Goal: Task Accomplishment & Management: Contribute content

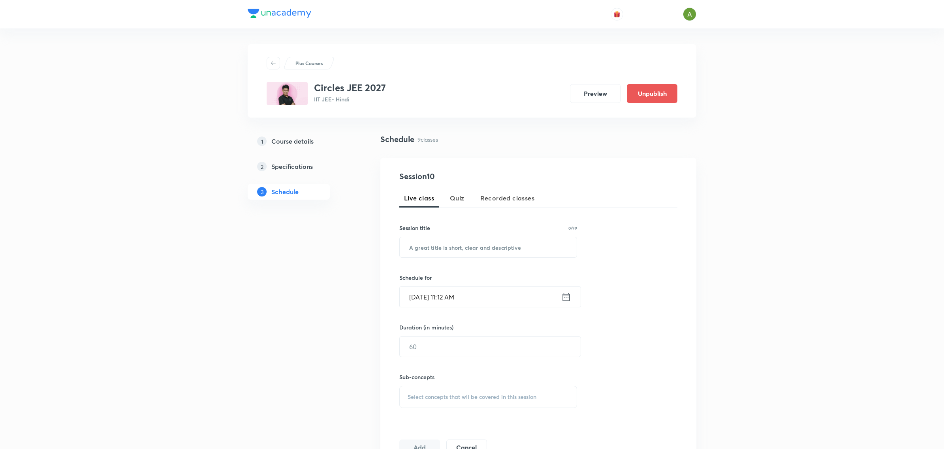
click at [293, 144] on h5 "Course details" at bounding box center [292, 141] width 42 height 9
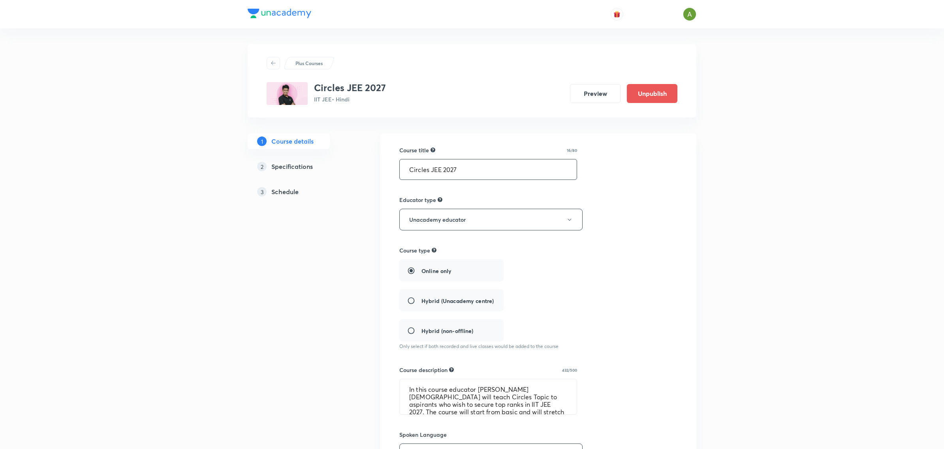
click at [408, 164] on input "Circles JEE 2027" at bounding box center [488, 170] width 177 height 20
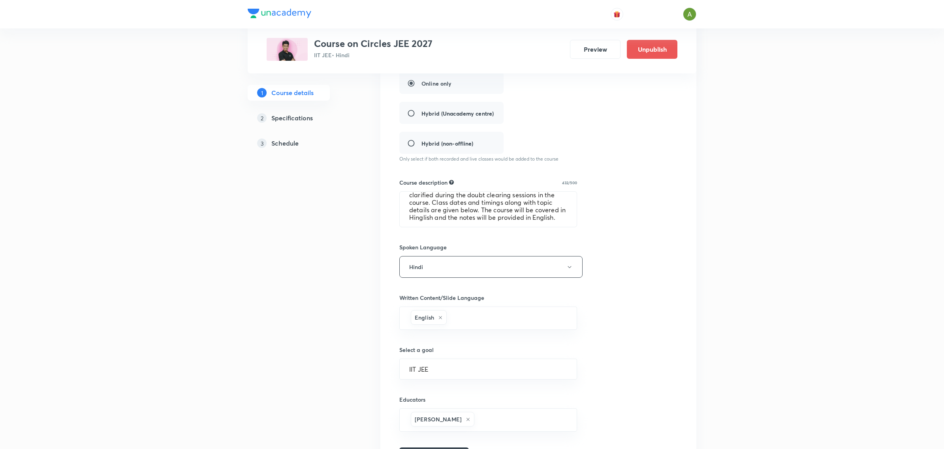
scroll to position [244, 0]
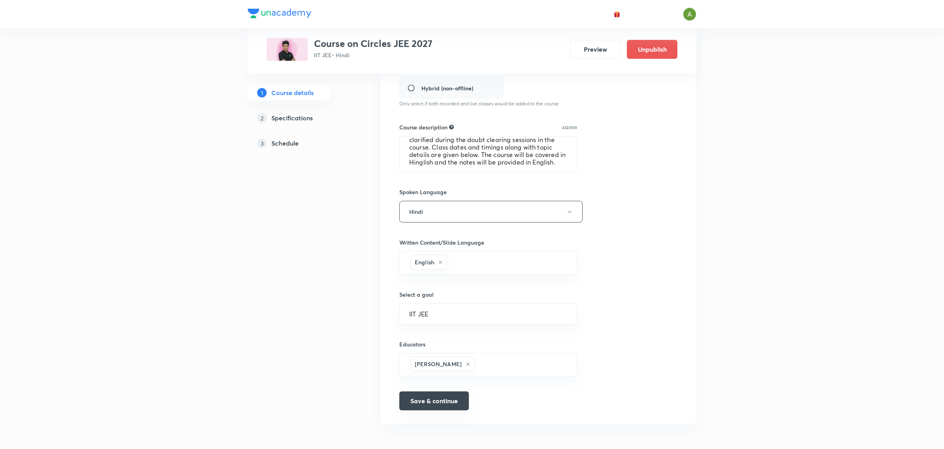
type input "Course on Circles JEE 2027"
click at [448, 408] on button "Save & continue" at bounding box center [434, 401] width 70 height 19
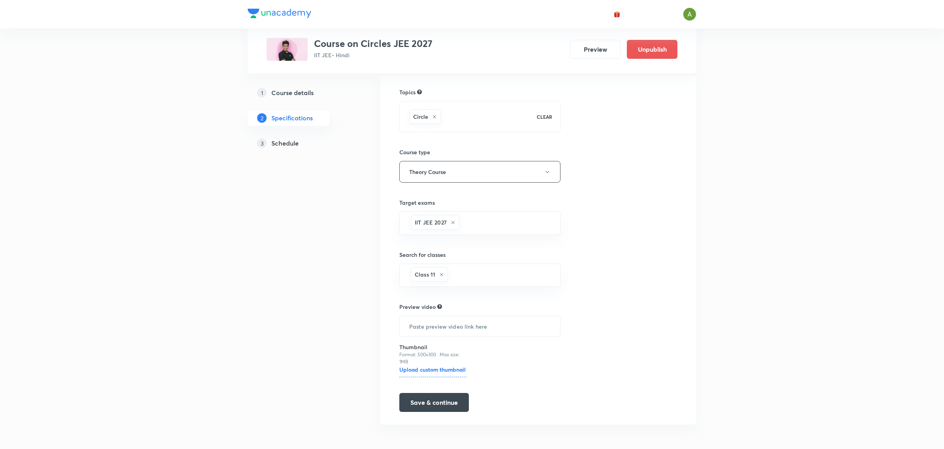
scroll to position [60, 0]
click at [435, 409] on button "Save & continue" at bounding box center [434, 401] width 70 height 19
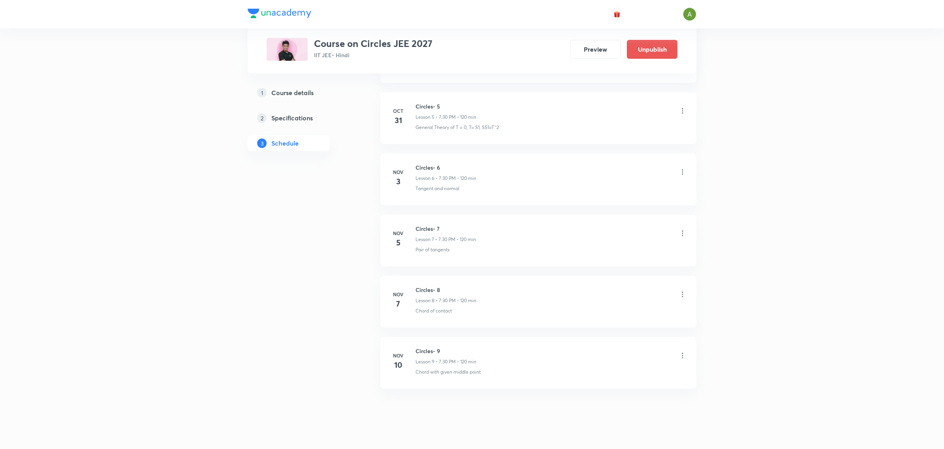
scroll to position [650, 0]
click at [606, 50] on button "Preview" at bounding box center [595, 48] width 51 height 19
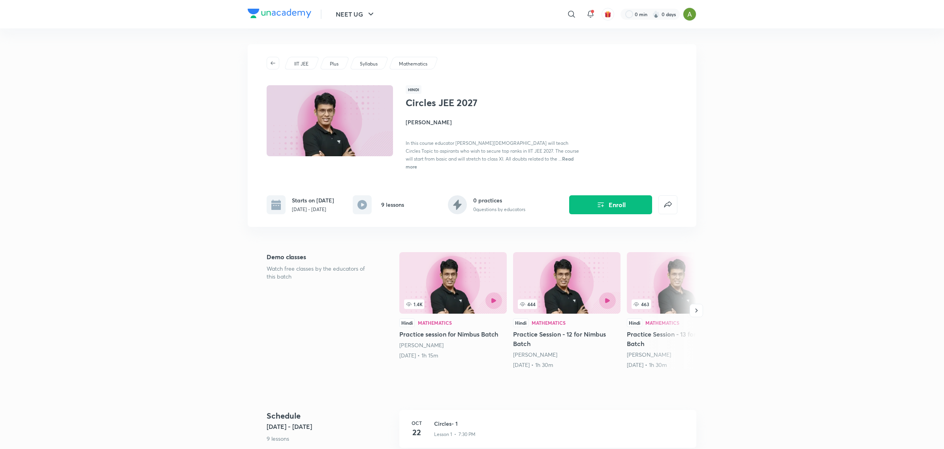
click at [447, 105] on h1 "Circles JEE 2027" at bounding box center [470, 102] width 129 height 11
copy h1 "Circles JEE 2027"
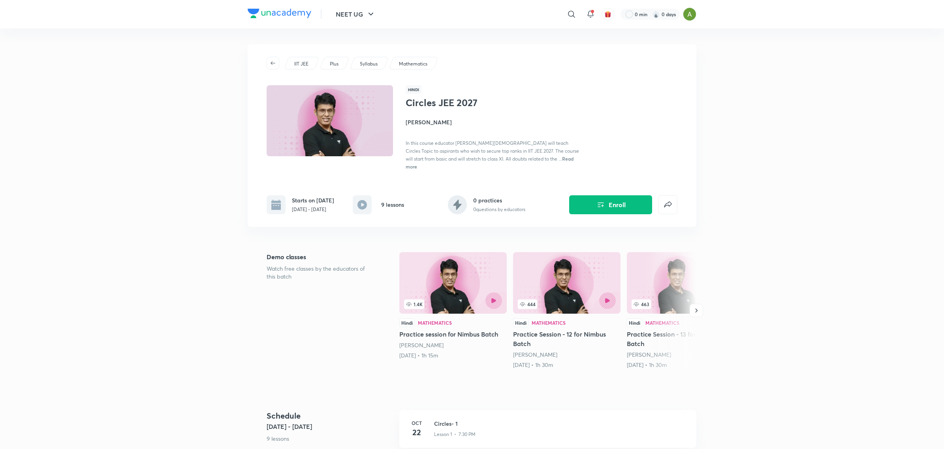
click at [326, 206] on p "Oct 22 - Nov 10, 2025" at bounding box center [313, 209] width 42 height 7
copy div "Oct 22 - Nov 10, 2025"
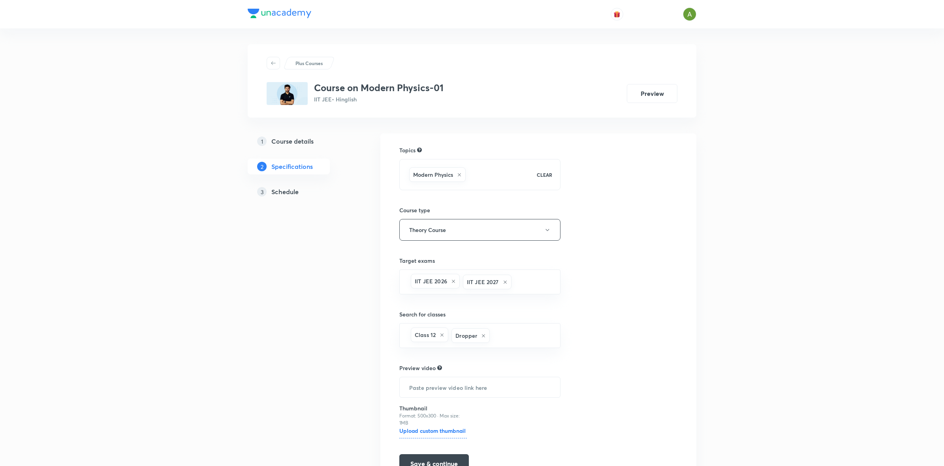
click at [277, 188] on h5 "Schedule" at bounding box center [284, 191] width 27 height 9
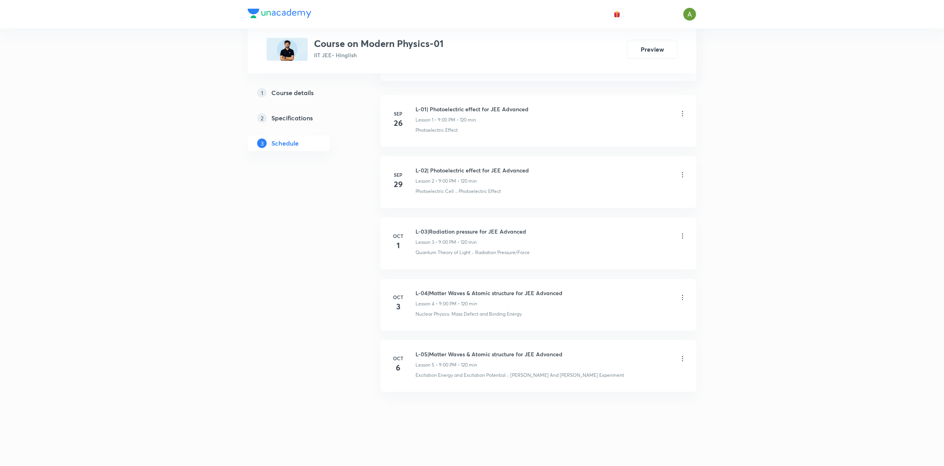
scroll to position [452, 0]
click at [455, 353] on h6 "L-05|Matter Waves & Atomic structure for JEE Advanced" at bounding box center [488, 354] width 147 height 8
copy h6 "L-05|Matter Waves & Atomic structure for JEE Advanced"
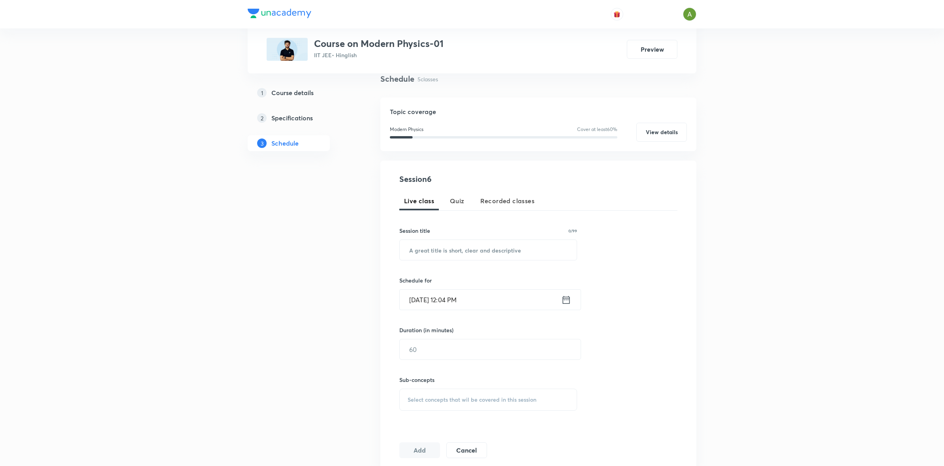
scroll to position [0, 0]
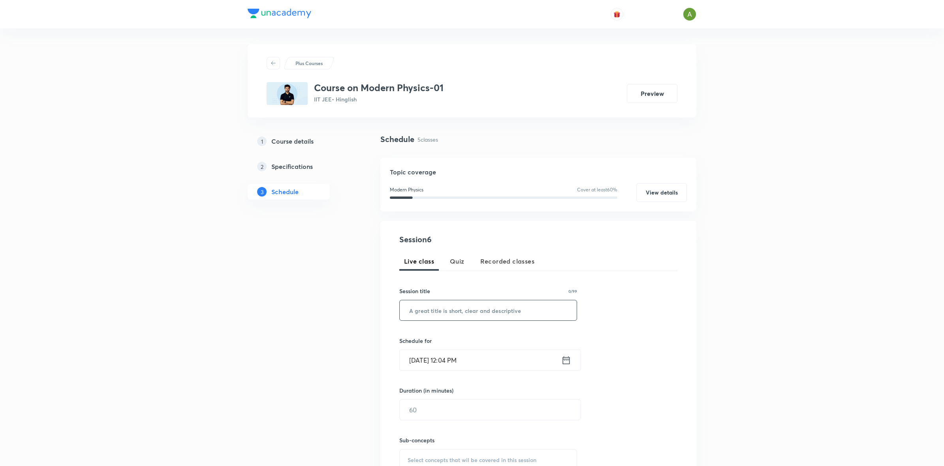
click at [510, 311] on input "text" at bounding box center [488, 311] width 177 height 20
paste input "L-05|Matter Waves & Atomic structure for JEE Advanced"
click at [412, 310] on input "L-05|Matter Waves & Atomic structure for JEE Advanced" at bounding box center [488, 311] width 177 height 20
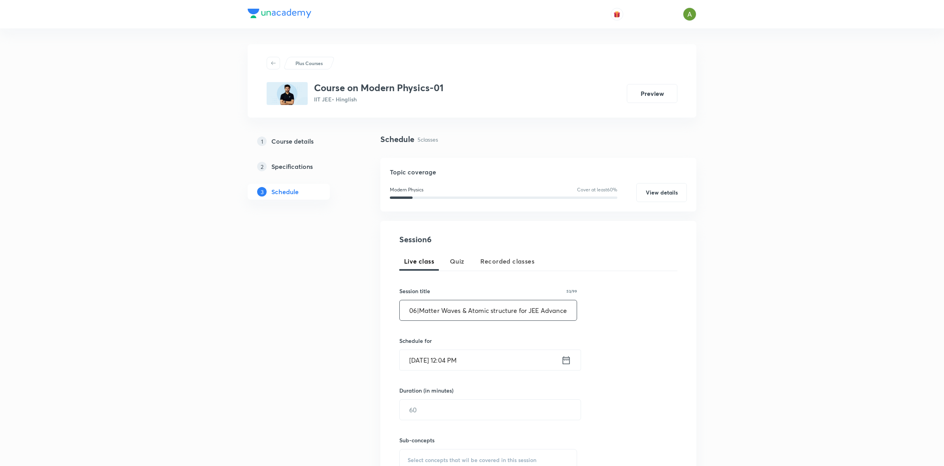
type input "L-06|Matter Waves & Atomic structure for JEE Advanced"
click at [497, 360] on input "Oct 8, 2025, 12:04 PM" at bounding box center [481, 360] width 162 height 20
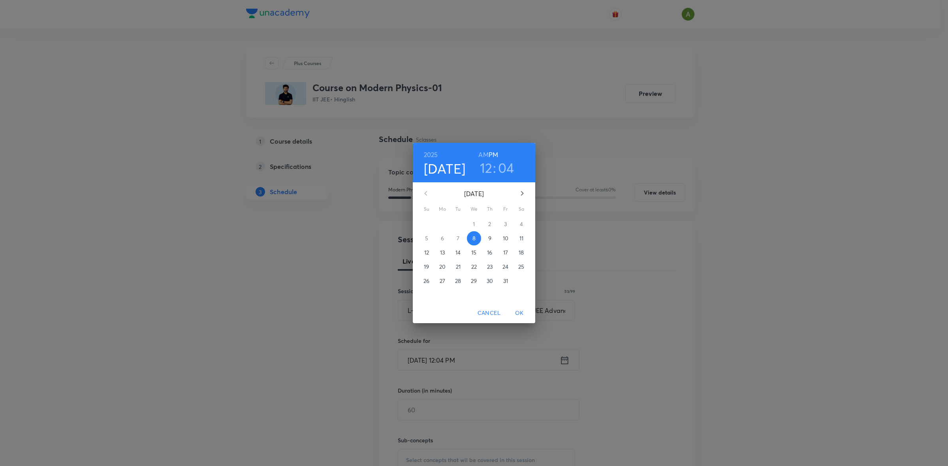
click at [490, 168] on h3 "12" at bounding box center [486, 168] width 13 height 17
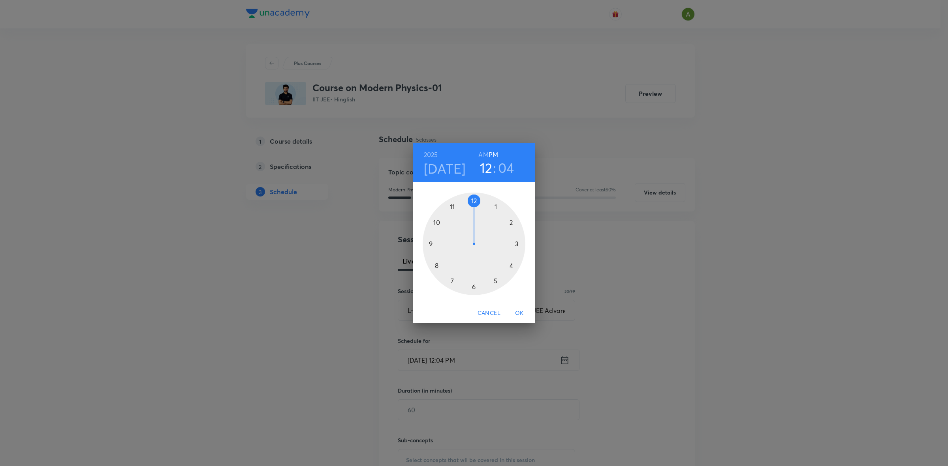
click at [430, 242] on div at bounding box center [474, 244] width 103 height 103
click at [474, 204] on div at bounding box center [474, 244] width 103 height 103
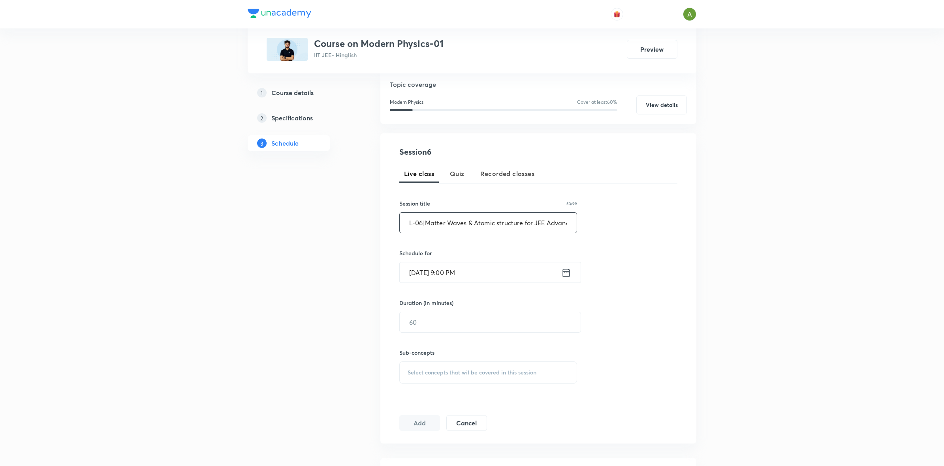
scroll to position [90, 0]
click at [468, 314] on input "text" at bounding box center [490, 320] width 181 height 20
type input "130"
click at [464, 366] on div "Select concepts that wil be covered in this session" at bounding box center [488, 370] width 178 height 22
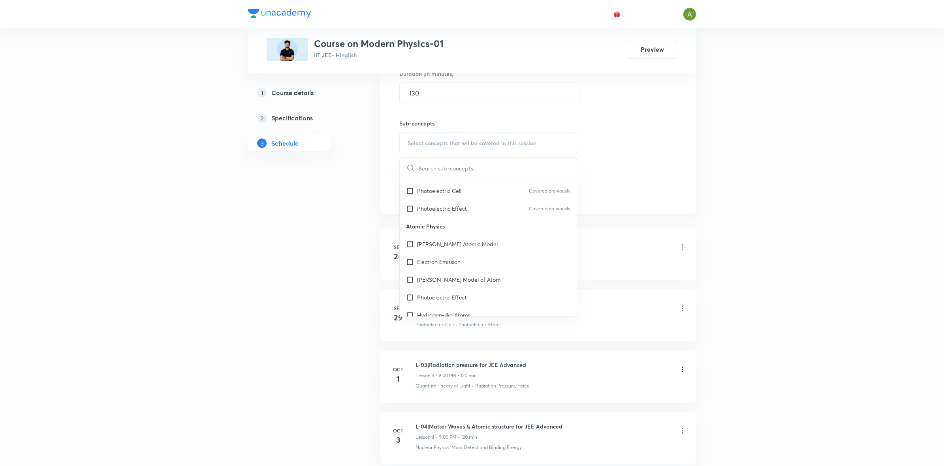
scroll to position [89, 0]
click at [506, 227] on div "Thomson's Atomic Model" at bounding box center [488, 223] width 177 height 18
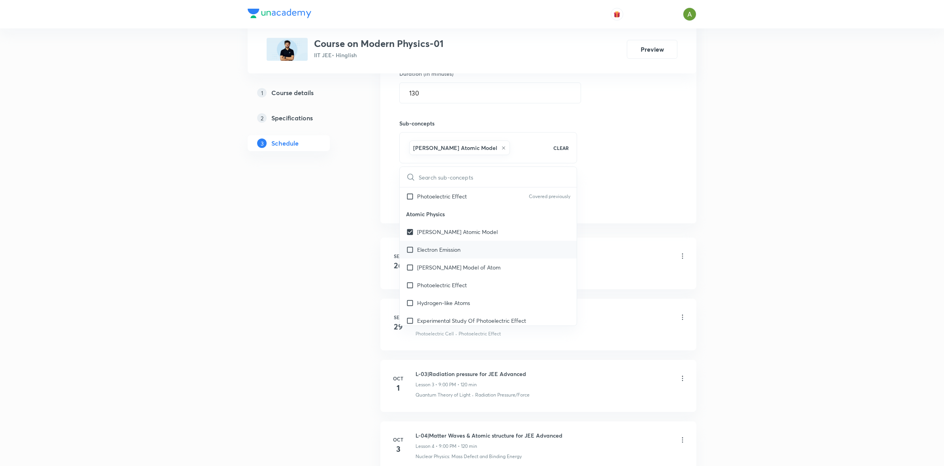
click at [480, 256] on div "Electron Emission" at bounding box center [488, 250] width 177 height 18
checkbox input "true"
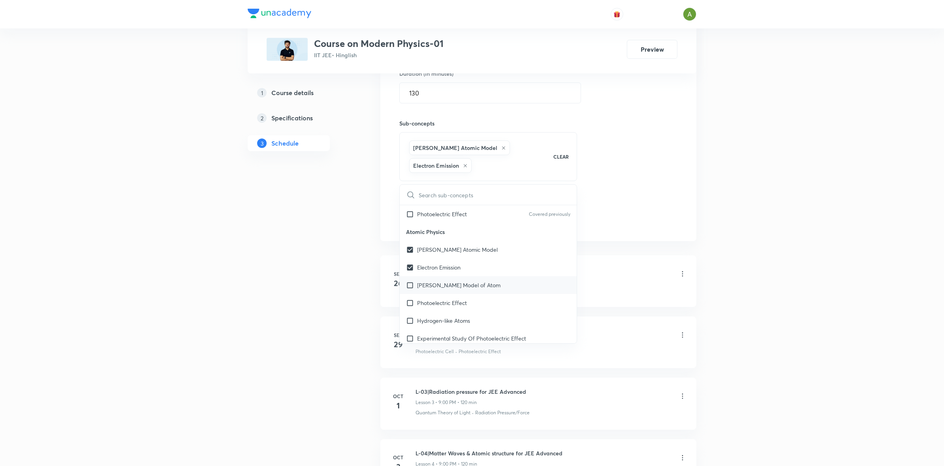
click at [477, 287] on div "Bohr Model of Atom" at bounding box center [488, 285] width 177 height 18
checkbox input "true"
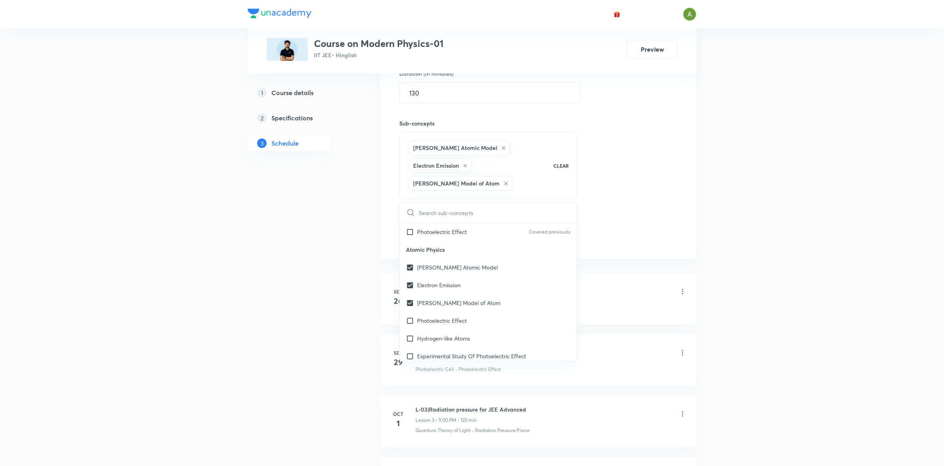
click at [638, 242] on div "Session 6 Live class Quiz Recorded classes Session title 53/99 L-06|Matter Wave…" at bounding box center [538, 82] width 278 height 330
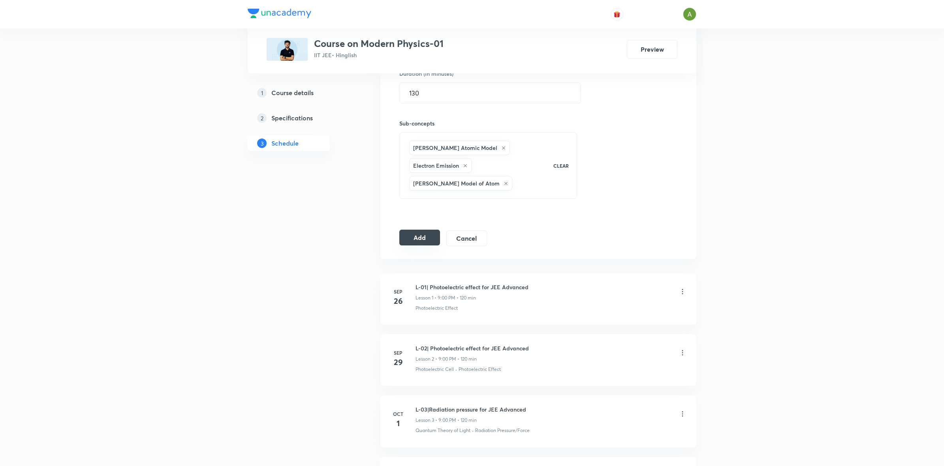
click at [430, 242] on button "Add" at bounding box center [419, 238] width 41 height 16
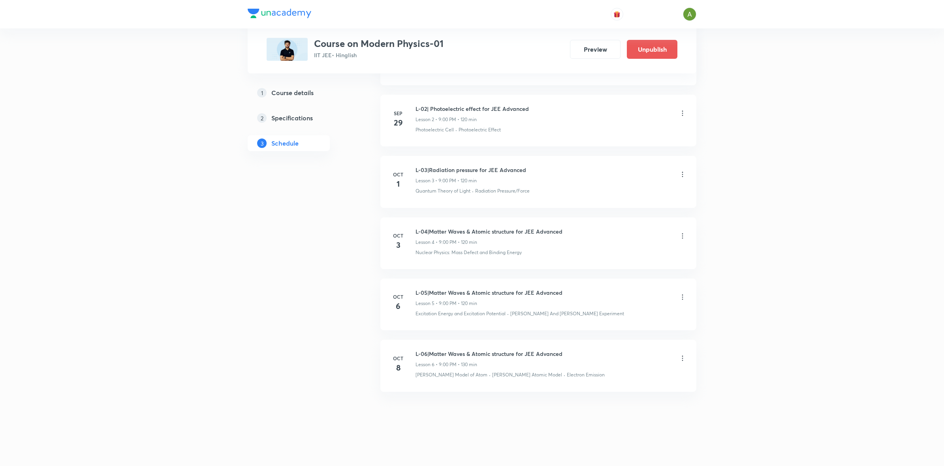
scroll to position [0, 0]
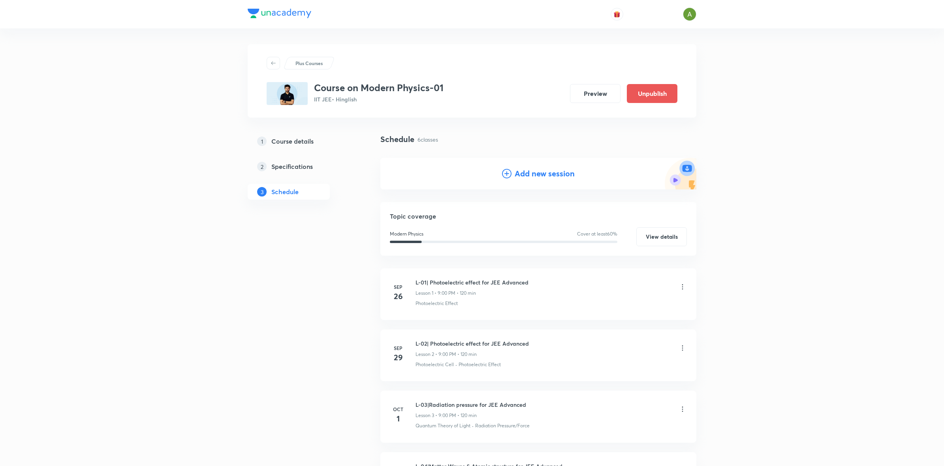
click at [544, 178] on h4 "Add new session" at bounding box center [545, 174] width 60 height 12
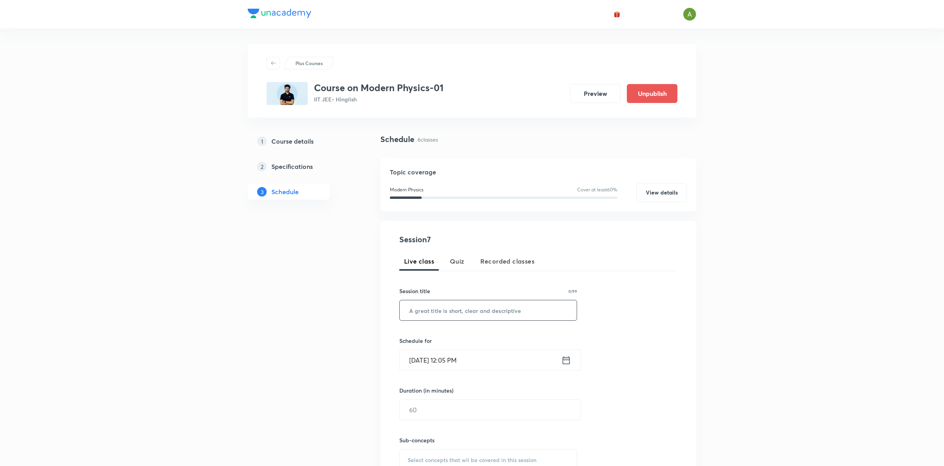
click at [460, 313] on input "text" at bounding box center [488, 311] width 177 height 20
paste input "L-05|Matter Waves & Atomic structure for JEE Advanced"
click at [411, 310] on input "L-05|Matter Waves & Atomic structure for JEE Advanced" at bounding box center [488, 311] width 177 height 20
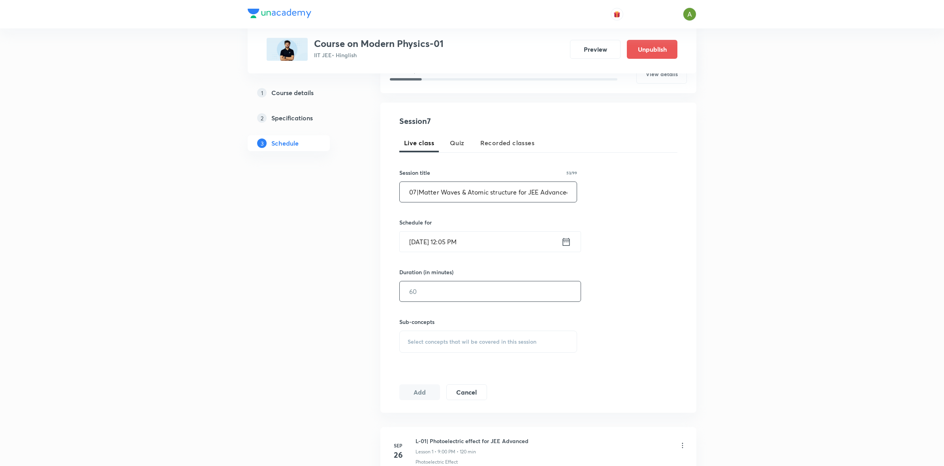
scroll to position [120, 0]
type input "L-07|Matter Waves & Atomic structure for JEE Advanced"
click at [515, 240] on input "Oct 8, 2025, 12:05 PM" at bounding box center [481, 241] width 162 height 20
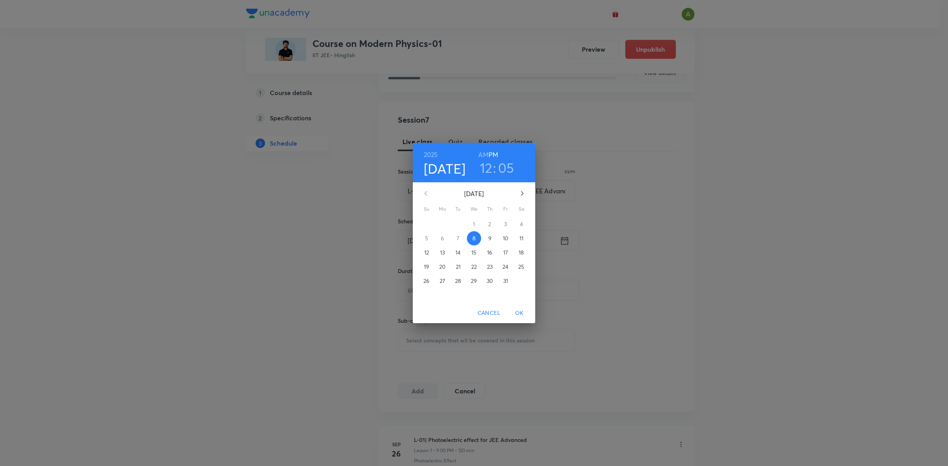
click at [505, 239] on p "10" at bounding box center [506, 239] width 6 height 8
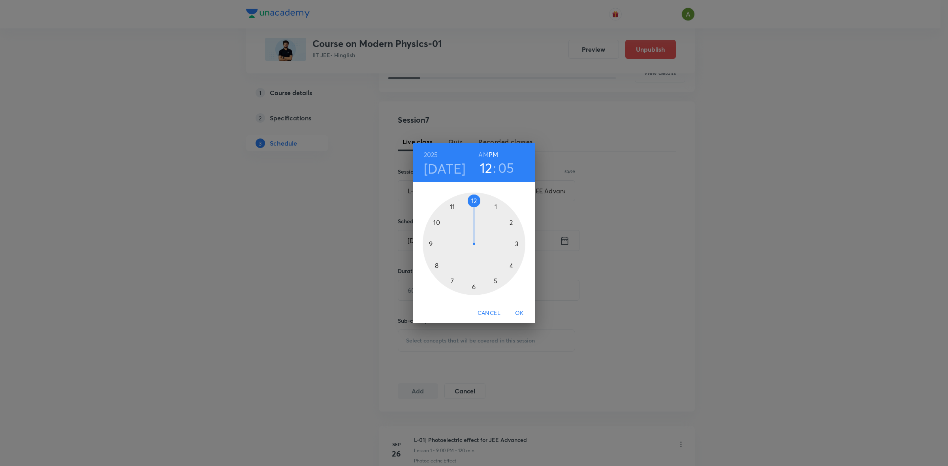
click at [434, 243] on div at bounding box center [474, 244] width 103 height 103
click at [473, 204] on div at bounding box center [474, 244] width 103 height 103
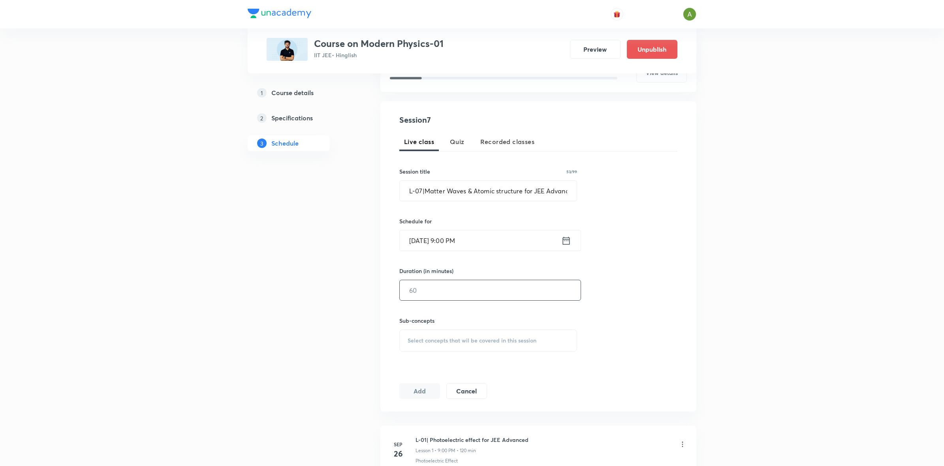
click at [458, 291] on input "text" at bounding box center [490, 290] width 181 height 20
type input "130"
click at [451, 336] on div "Select concepts that wil be covered in this session" at bounding box center [488, 341] width 178 height 22
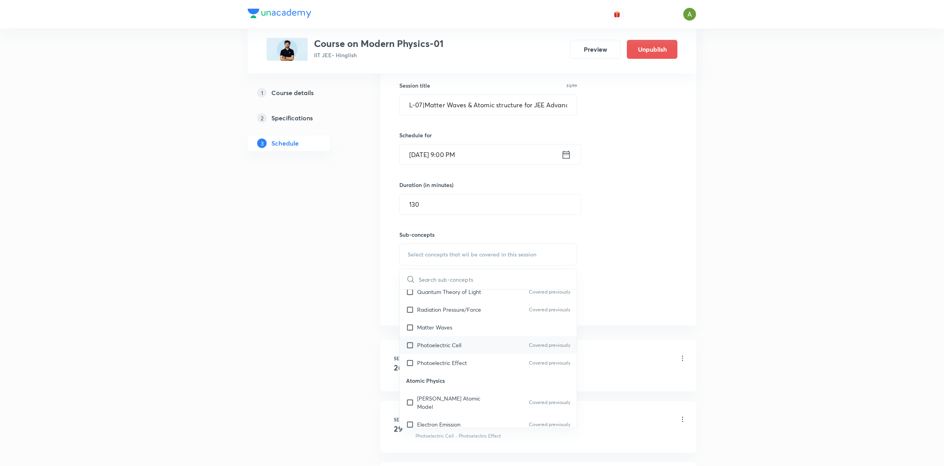
scroll to position [89, 0]
click at [470, 373] on div "Bohr Model of Atom Covered previously" at bounding box center [488, 382] width 177 height 26
checkbox input "true"
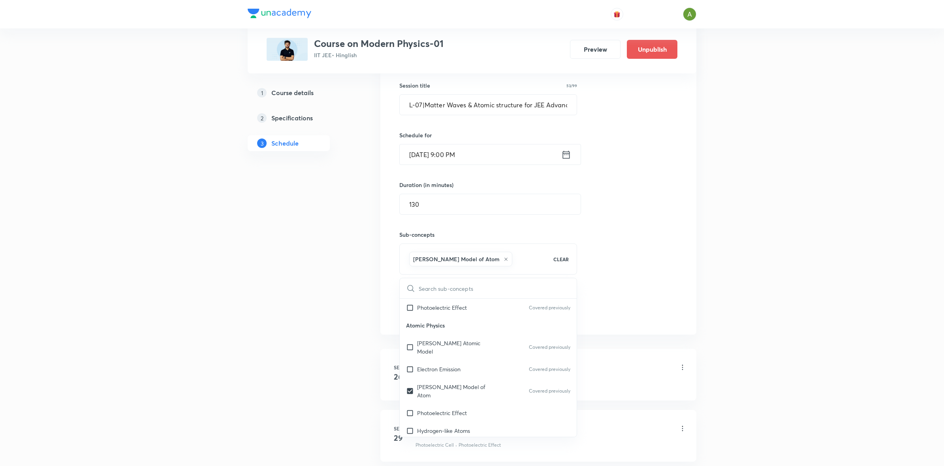
click at [641, 300] on div "Session 7 Live class Quiz Recorded classes Session title 53/99 L-07|Matter Wave…" at bounding box center [538, 175] width 278 height 294
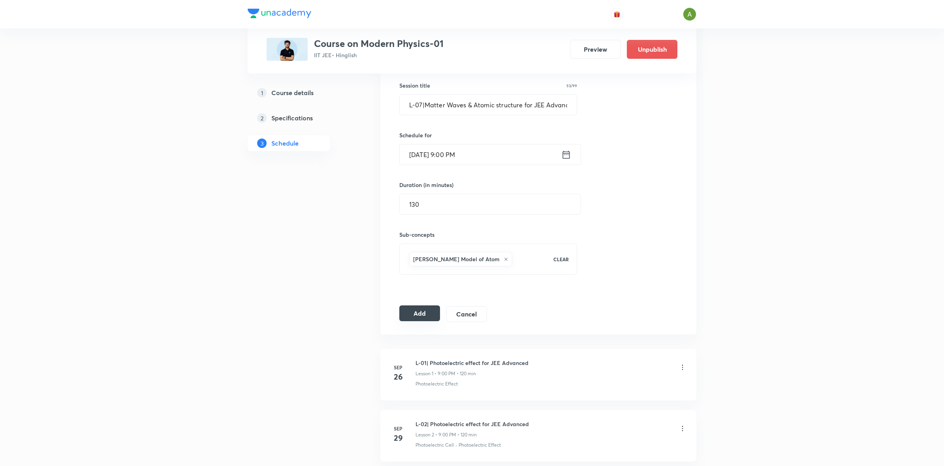
click at [421, 319] on button "Add" at bounding box center [419, 314] width 41 height 16
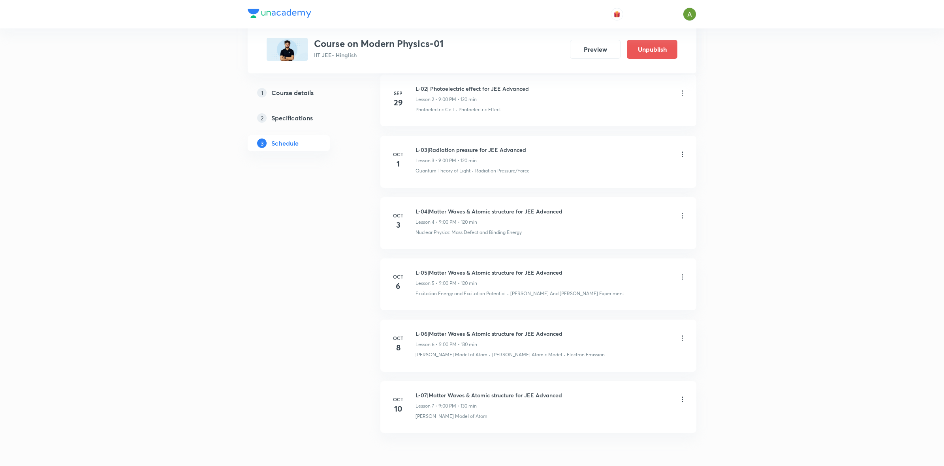
scroll to position [297, 0]
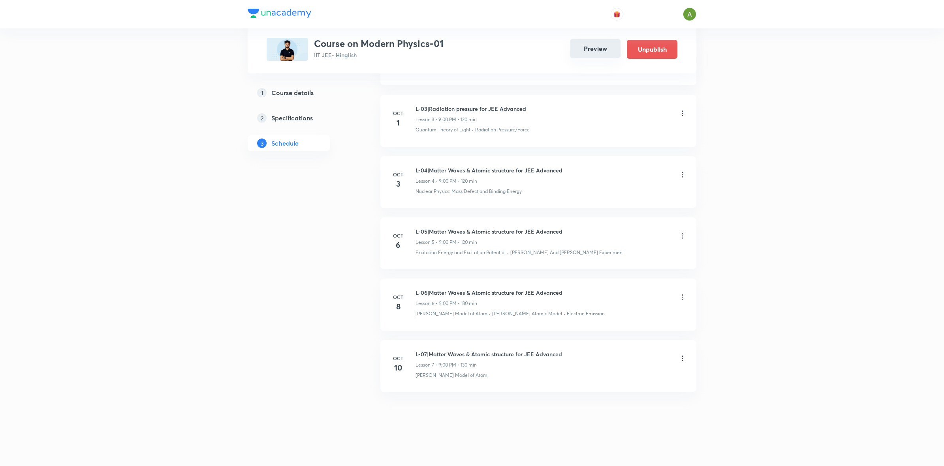
click at [592, 52] on button "Preview" at bounding box center [595, 48] width 51 height 19
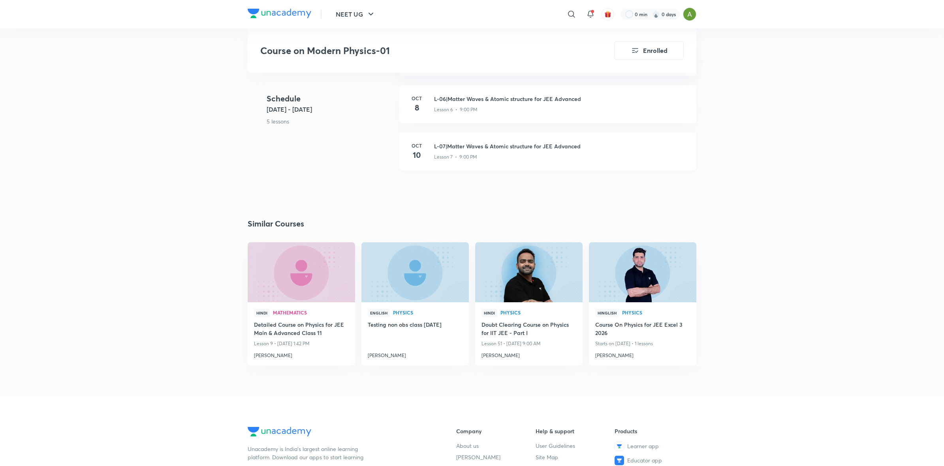
scroll to position [449, 0]
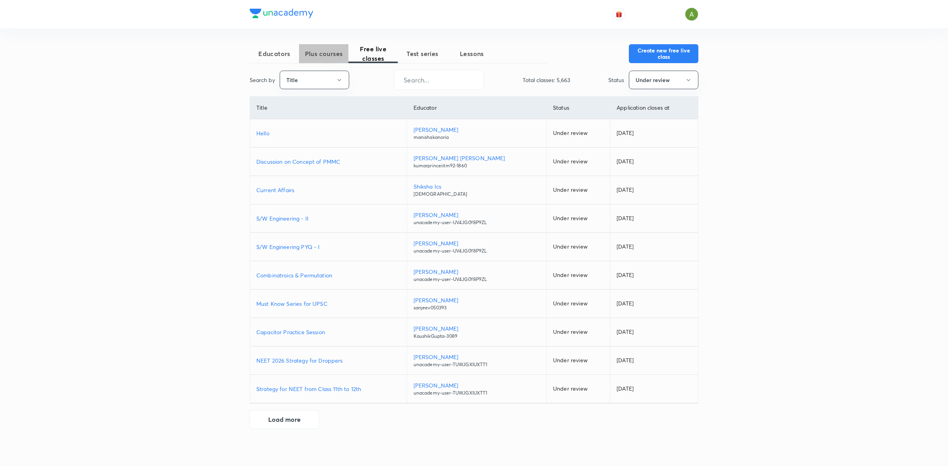
click at [319, 56] on span "Plus courses" at bounding box center [323, 53] width 49 height 9
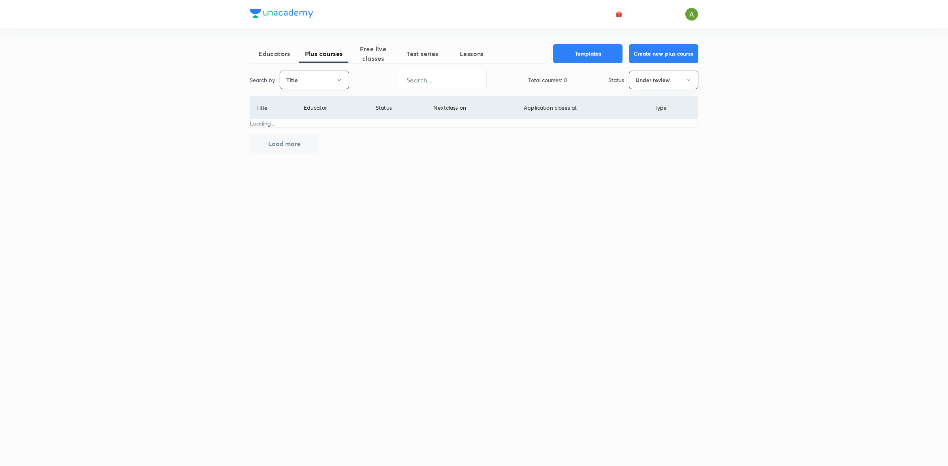
click at [319, 81] on button "Title" at bounding box center [315, 80] width 70 height 19
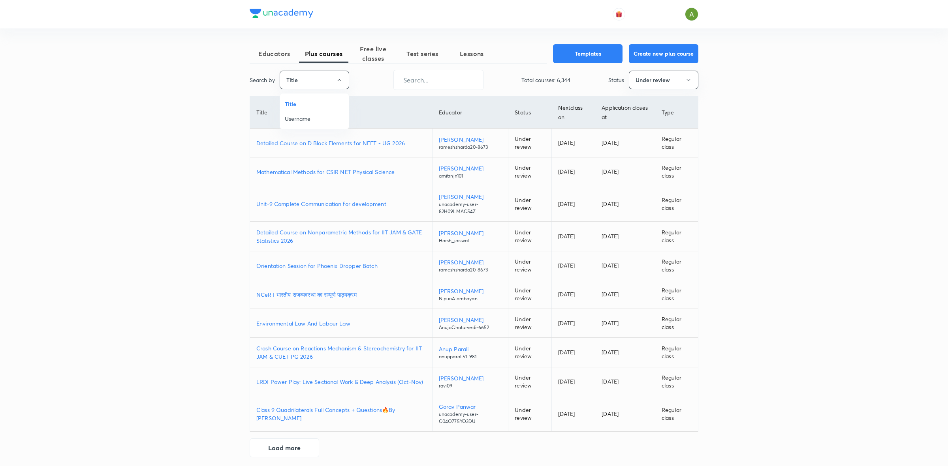
click at [307, 119] on span "Username" at bounding box center [314, 119] width 59 height 8
click at [419, 85] on input "text" at bounding box center [436, 80] width 89 height 20
type input "b"
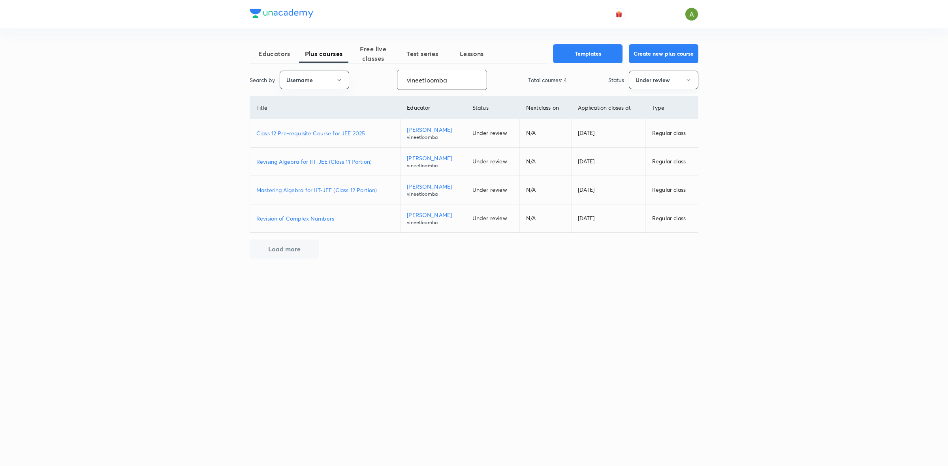
type input "vineetloomba"
click at [658, 87] on button "Under review" at bounding box center [664, 80] width 70 height 19
click at [643, 152] on span "Live" at bounding box center [663, 148] width 59 height 8
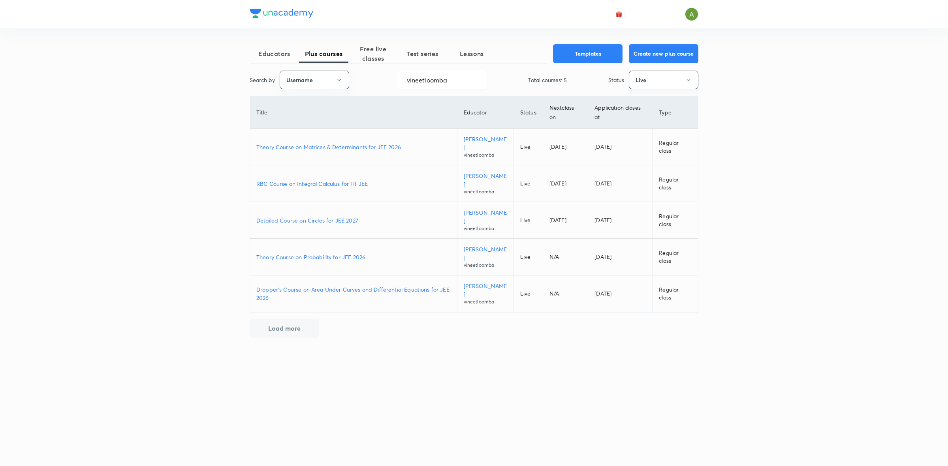
click at [693, 82] on button "Live" at bounding box center [664, 80] width 70 height 19
click at [648, 191] on span "Dormant" at bounding box center [663, 192] width 59 height 8
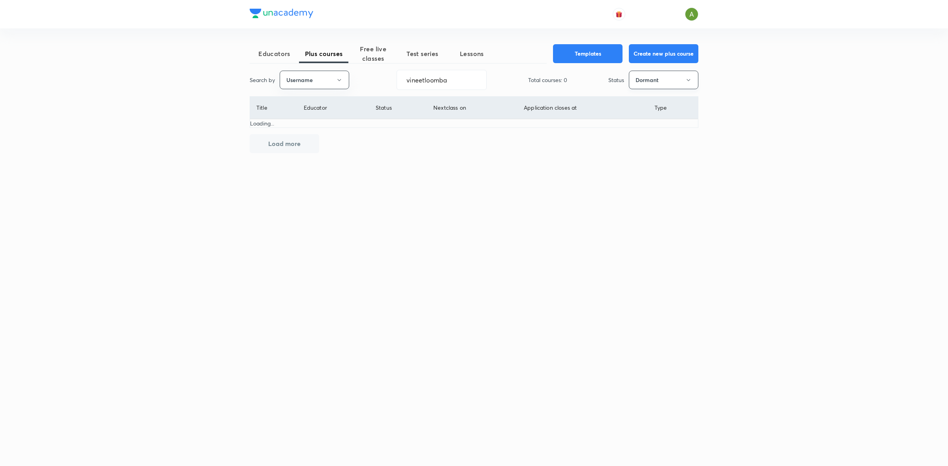
click at [682, 84] on button "Dormant" at bounding box center [664, 80] width 70 height 19
click at [662, 166] on span "Completed" at bounding box center [663, 162] width 59 height 8
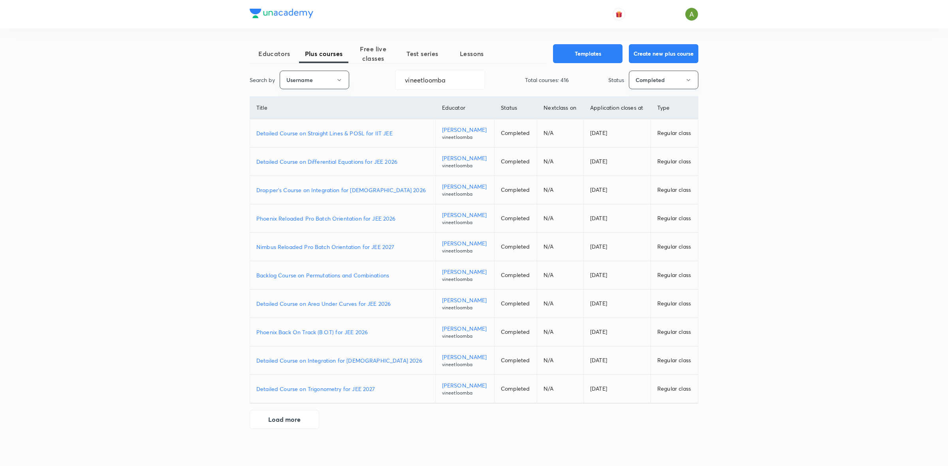
click at [333, 248] on p "Nimbus Reloaded Pro Batch Orientation for JEE 2027" at bounding box center [342, 247] width 173 height 8
click at [660, 50] on button "Create new plus course" at bounding box center [664, 52] width 70 height 19
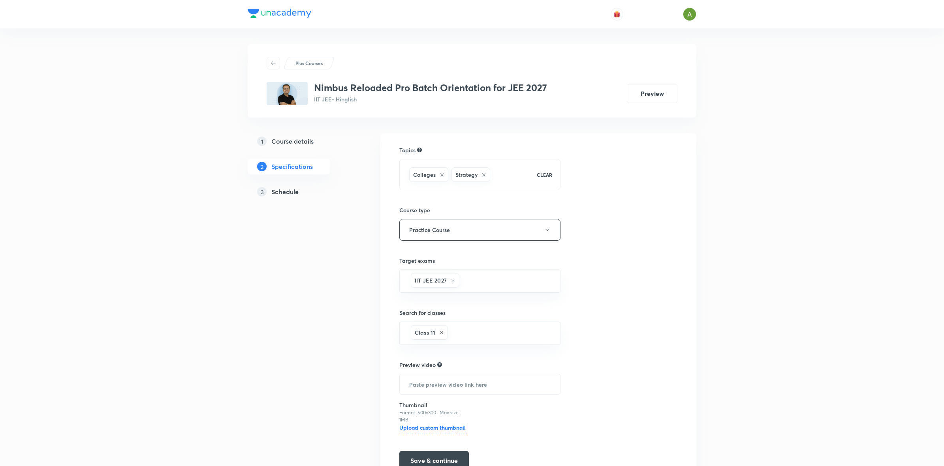
click at [344, 89] on h3 "Nimbus Reloaded Pro Batch Orientation for JEE 2027" at bounding box center [430, 87] width 233 height 11
copy h3 "Nimbus Reloaded Pro Batch Orientation for JEE 2027"
click at [312, 145] on h5 "Course details" at bounding box center [292, 141] width 42 height 9
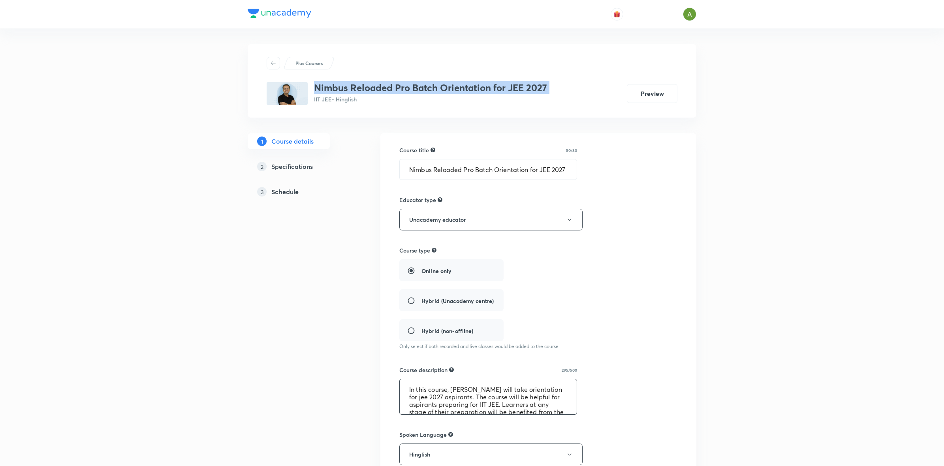
click at [439, 398] on textarea "In this course, Vineet Loomba will take orientation for jee 2027 aspirants. The…" at bounding box center [488, 397] width 177 height 35
click at [439, 398] on textarea "In this course, [PERSON_NAME] will take orientation for jee 2027 aspirants. The…" at bounding box center [488, 397] width 177 height 35
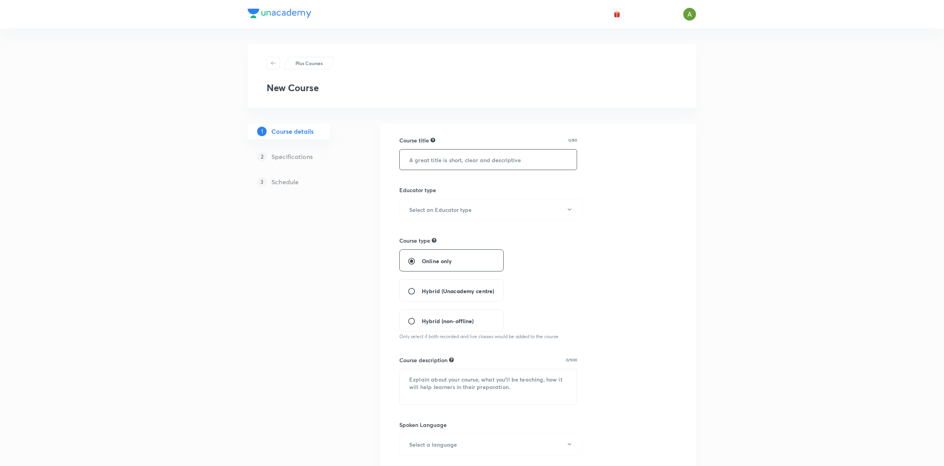
paste input "Nimbus Reloaded Pro Batch Orientation for JEE 2027"
click at [480, 161] on input "text" at bounding box center [488, 160] width 177 height 20
click at [475, 162] on input "Nimbus Reloaded Pro Batch Orientation for JEE 2027" at bounding box center [488, 160] width 177 height 20
type input "Early Nexus Batch Orientation for JEE 2027"
click at [539, 184] on div "Course title 42/80 Early Nexus Batch Orientation for JEE 2027 ​ Educator type S…" at bounding box center [538, 388] width 278 height 505
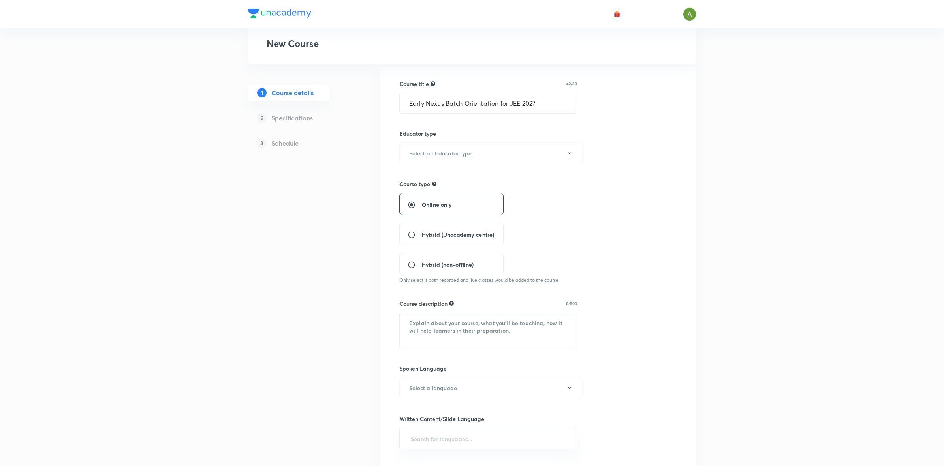
scroll to position [66, 0]
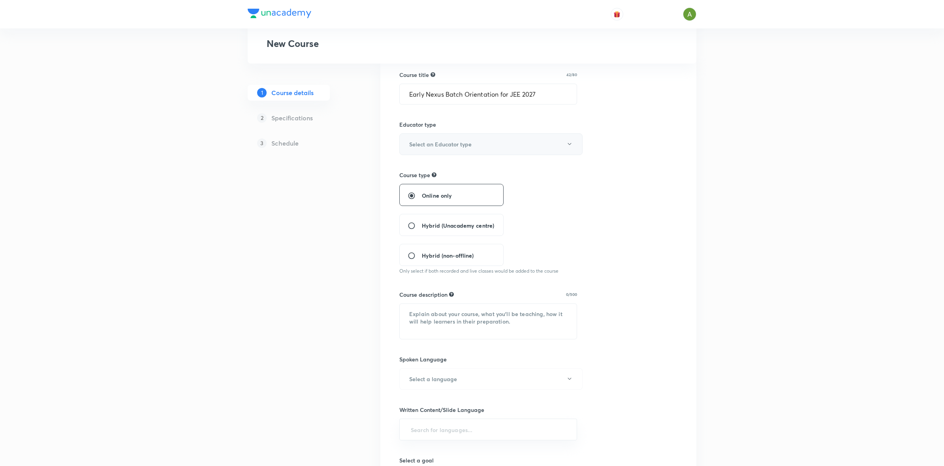
click at [530, 147] on button "Select an Educator type" at bounding box center [490, 144] width 183 height 22
click at [477, 173] on span "Unacademy educator" at bounding box center [488, 170] width 173 height 8
click at [445, 195] on span "Online only" at bounding box center [437, 196] width 30 height 8
click at [422, 195] on input "Online only" at bounding box center [415, 196] width 14 height 8
radio input "true"
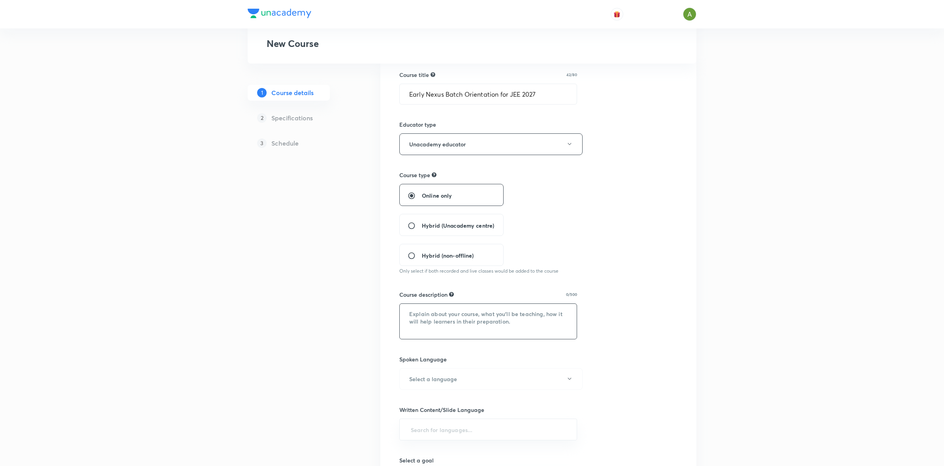
click at [468, 319] on textarea at bounding box center [488, 321] width 177 height 35
paste textarea "In this course, [PERSON_NAME] will take orientation for jee 2027 aspirants. The…"
click at [494, 315] on textarea "In this course, [PERSON_NAME] will take orientation for jee 2027 aspirants. The…" at bounding box center [488, 321] width 177 height 35
type textarea "In this course, Ayush Patni will take orientation for jee 2027 aspirants. The c…"
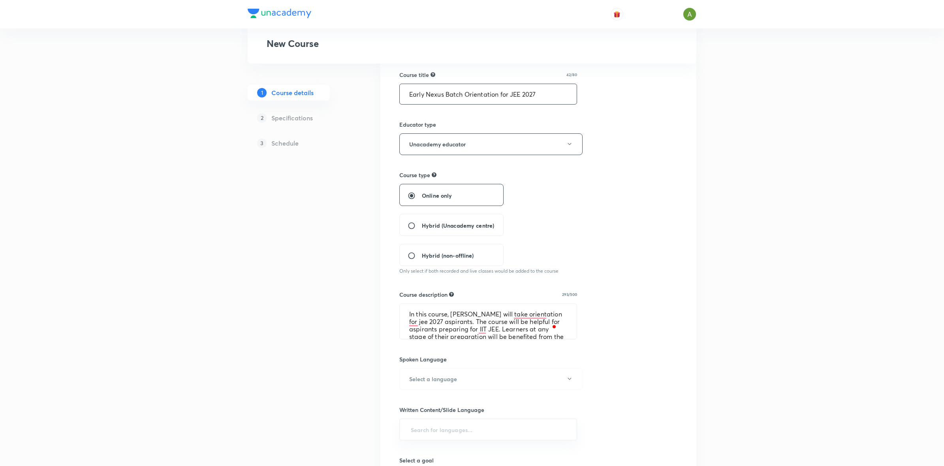
click at [509, 97] on input "Early Nexus Batch Orientation for JEE 2027" at bounding box center [488, 94] width 177 height 20
click at [511, 93] on input "Early Nexus Batch Orientation for JEE 2027" at bounding box center [488, 94] width 177 height 20
type input "Early Nexus Batch Orientation for IIT JEE 2027"
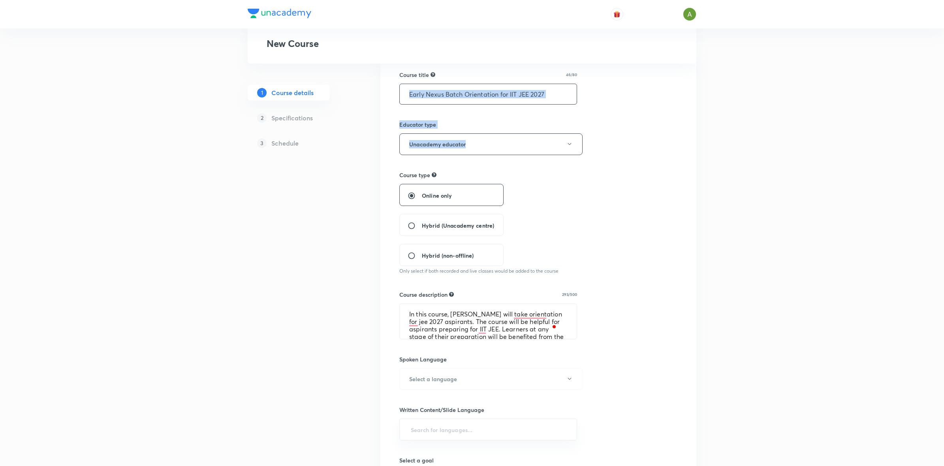
drag, startPoint x: 535, startPoint y: 130, endPoint x: 522, endPoint y: 94, distance: 38.9
click at [522, 94] on div "Course title 46/80 Early Nexus Batch Orientation for IIT JEE 2027 ​ Educator ty…" at bounding box center [538, 323] width 278 height 505
click at [522, 94] on input "Early Nexus Batch Orientation for IIT JEE 2027" at bounding box center [488, 94] width 177 height 20
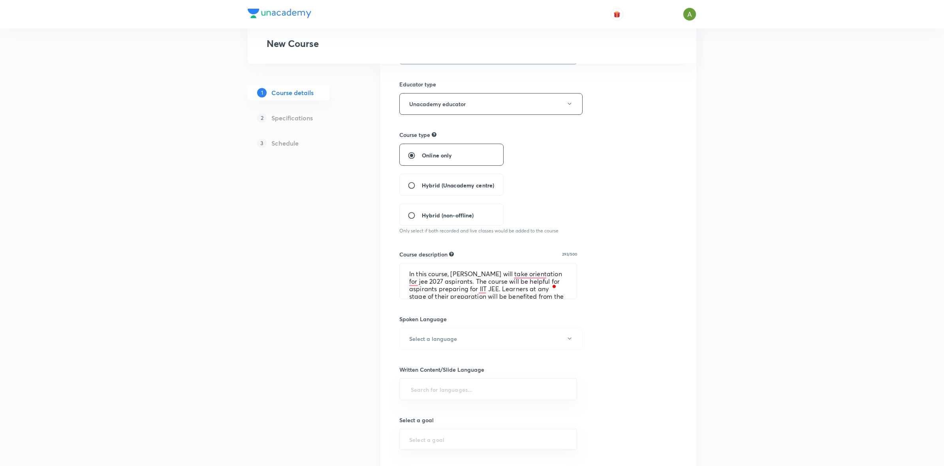
scroll to position [110, 0]
drag, startPoint x: 514, startPoint y: 269, endPoint x: 433, endPoint y: 274, distance: 81.1
click at [433, 274] on textarea "In this course, Ayush Patni will take orientation for jee 2027 aspirants. The c…" at bounding box center [488, 277] width 177 height 35
paste textarea "Early Nexus Batch Orientation for IIT JEE"
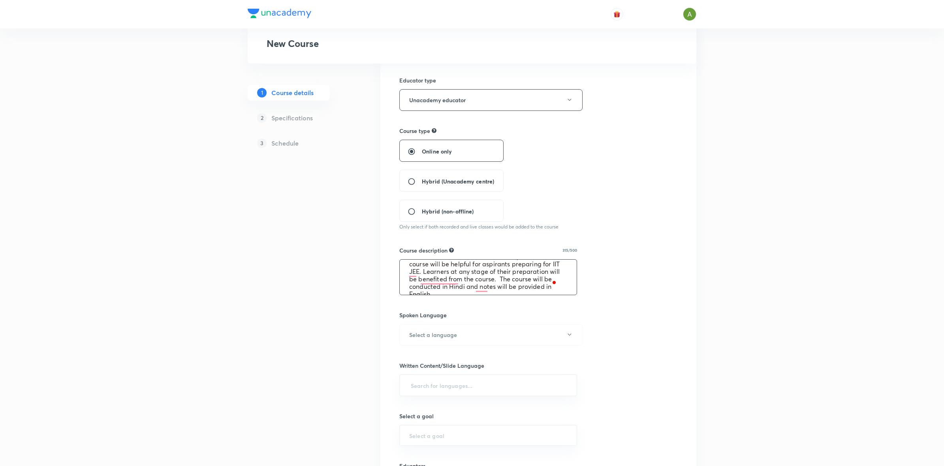
scroll to position [0, 0]
click at [469, 284] on textarea "In this course, Ayush Patni will take Early Nexus Batch Orientation for IIT JEE…" at bounding box center [488, 277] width 177 height 35
click at [437, 270] on textarea "In this course, Ayush Patni will take Early Nexus Batch Orientation for IIT JEE…" at bounding box center [488, 277] width 177 height 35
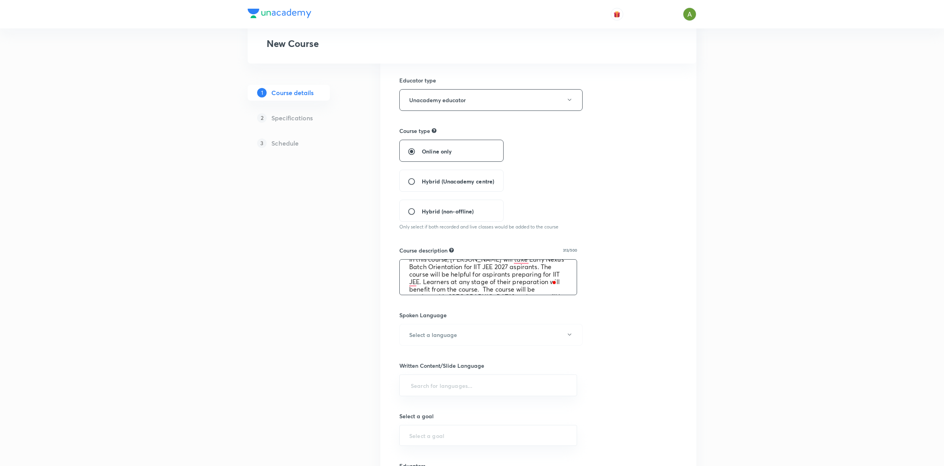
scroll to position [0, 0]
click at [517, 271] on textarea "In this course, Ayush Patni will take Early Nexus Batch Orientation for IIT JEE…" at bounding box center [488, 277] width 177 height 35
type textarea "In this course, Ayush Patni will take Early Nexus Batch Orientation for IIT JEE…"
click at [624, 251] on div "Course title 46/80 Early Nexus Batch Orientation for IIT JEE 2027 ​ Educator ty…" at bounding box center [538, 278] width 278 height 505
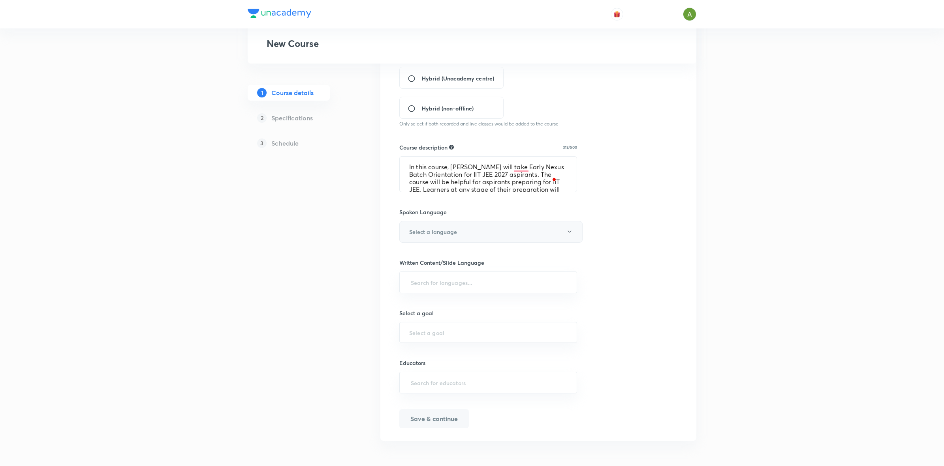
click at [517, 229] on button "Select a language" at bounding box center [490, 232] width 183 height 22
click at [425, 342] on span "Hinglish" at bounding box center [488, 345] width 173 height 8
click at [490, 280] on input "text" at bounding box center [488, 282] width 158 height 15
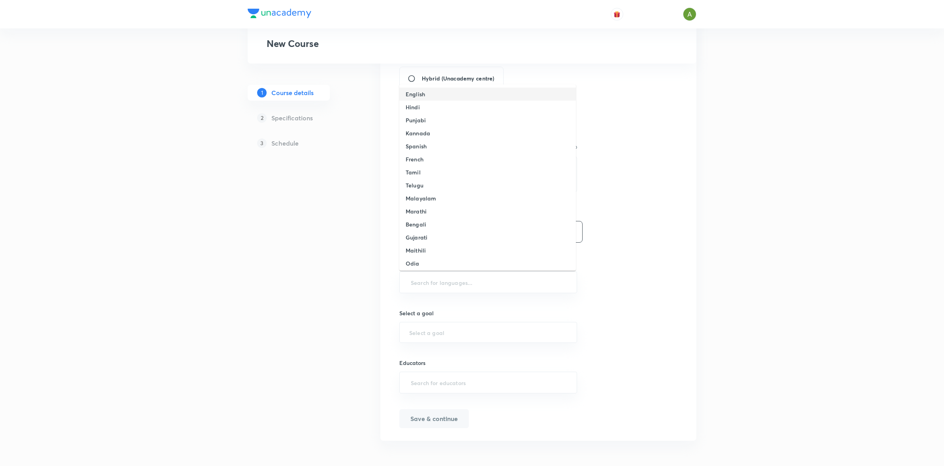
click at [481, 98] on li "English" at bounding box center [487, 94] width 177 height 13
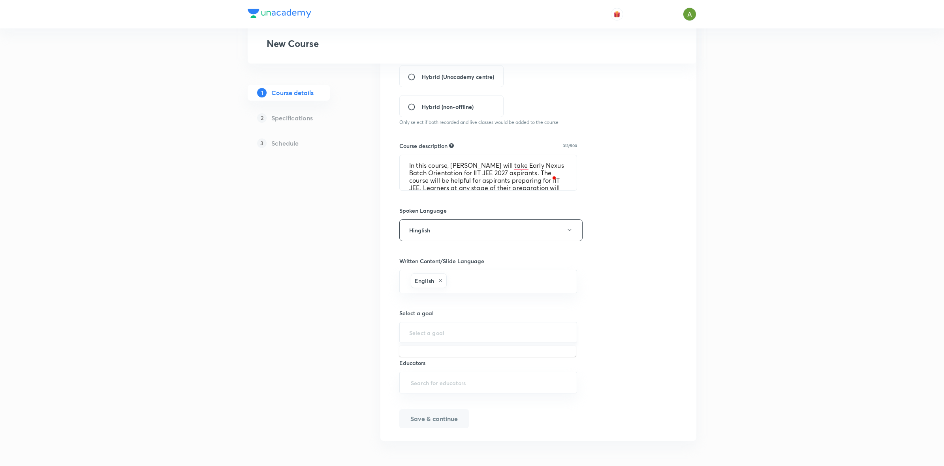
click at [451, 331] on input "text" at bounding box center [488, 333] width 158 height 8
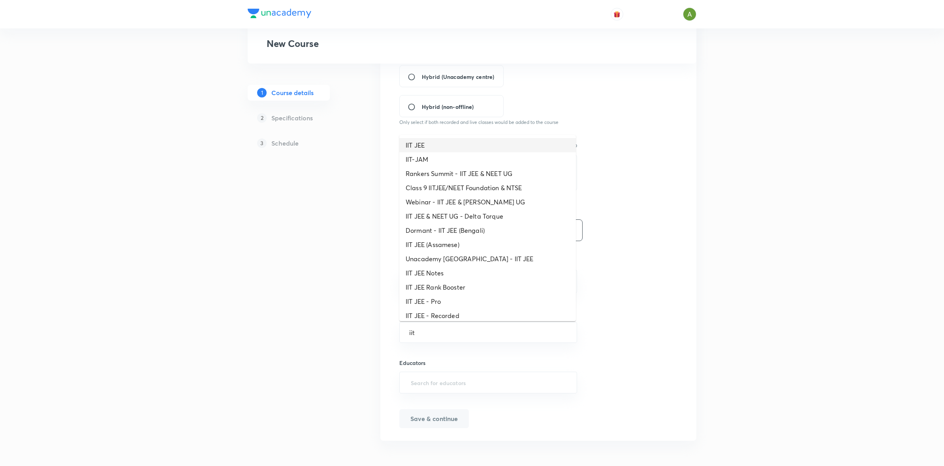
click at [462, 144] on li "IIT JEE" at bounding box center [487, 145] width 177 height 14
type input "IIT JEE"
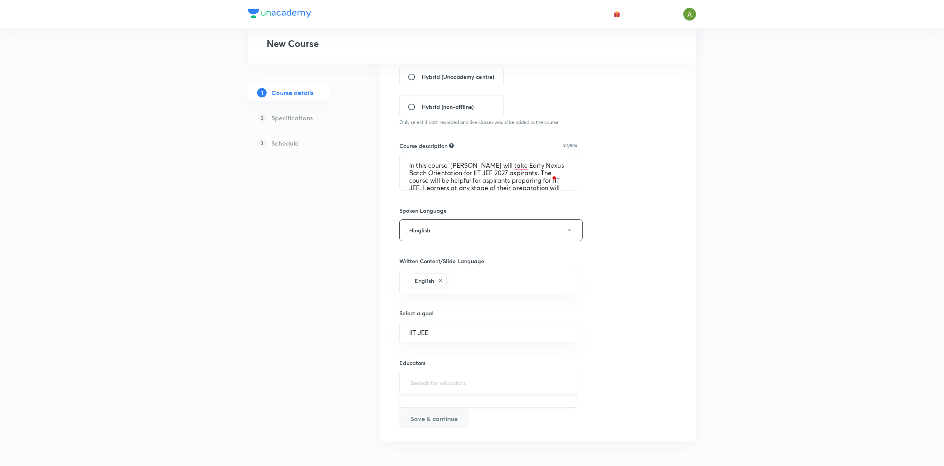
click at [443, 385] on input "text" at bounding box center [488, 383] width 158 height 15
paste input "ayushpatni-1588"
type input "ayushpatni-1588"
click at [437, 413] on div "Ayush Patni(ayushpatni-1588)" at bounding box center [463, 409] width 115 height 15
click at [476, 387] on input "text" at bounding box center [521, 382] width 91 height 15
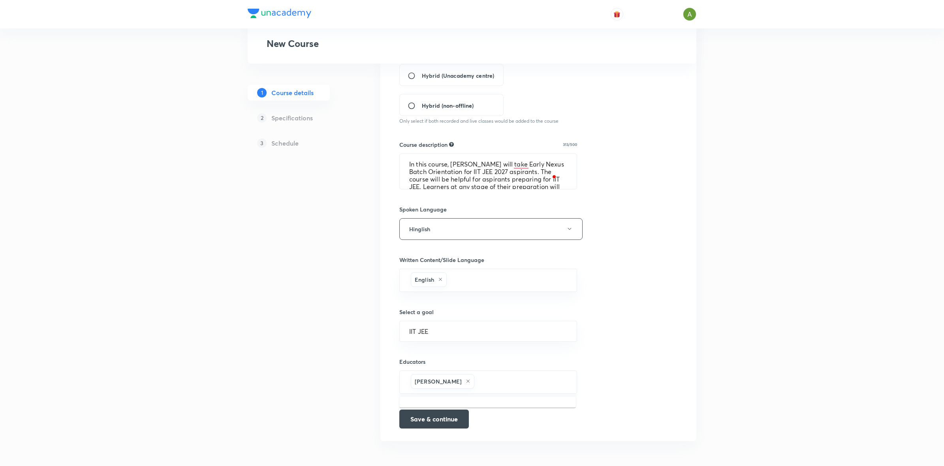
click at [466, 381] on icon at bounding box center [468, 381] width 5 height 5
click at [451, 408] on h6 "Ayush Patni(ayushpatni-1588)" at bounding box center [473, 410] width 94 height 8
click at [432, 419] on button "Save & continue" at bounding box center [434, 418] width 70 height 19
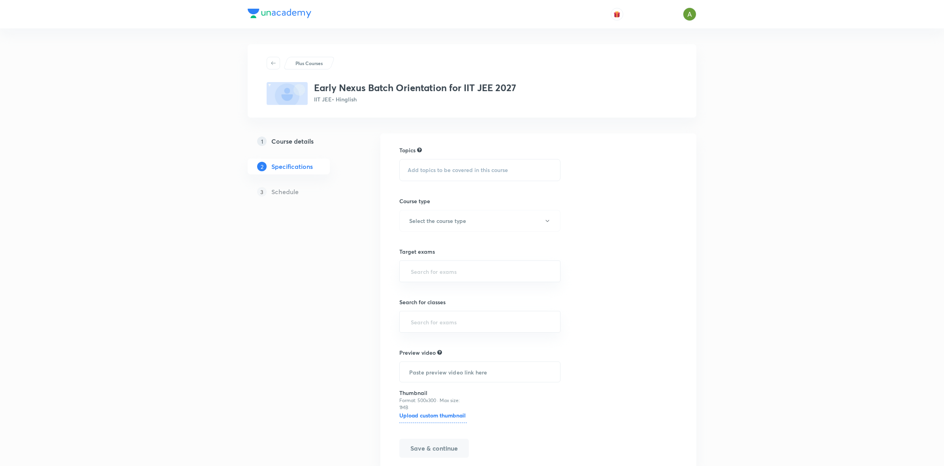
click at [489, 175] on div "Add topics to be covered in this course" at bounding box center [479, 170] width 161 height 22
type input "strate"
click at [445, 307] on div "Strate gy" at bounding box center [480, 303] width 160 height 17
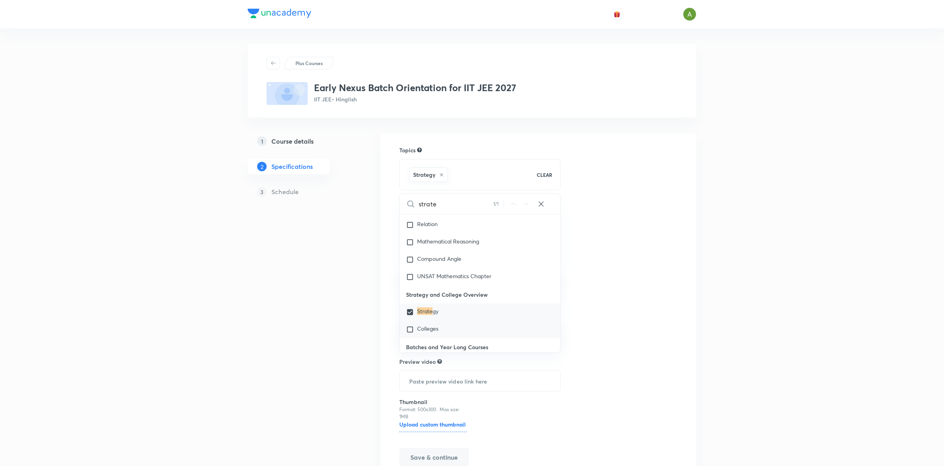
click at [442, 335] on div "Colleges" at bounding box center [480, 329] width 160 height 17
checkbox input "true"
click at [441, 319] on div "Class 12" at bounding box center [480, 315] width 160 height 17
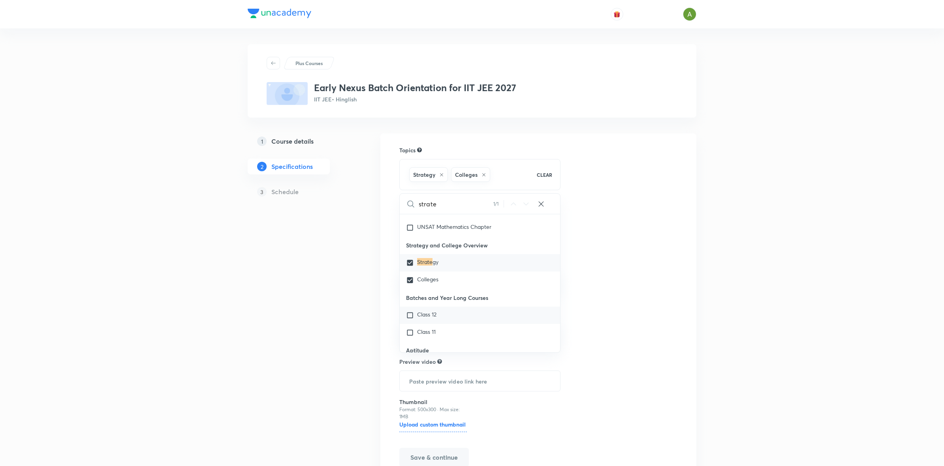
checkbox input "true"
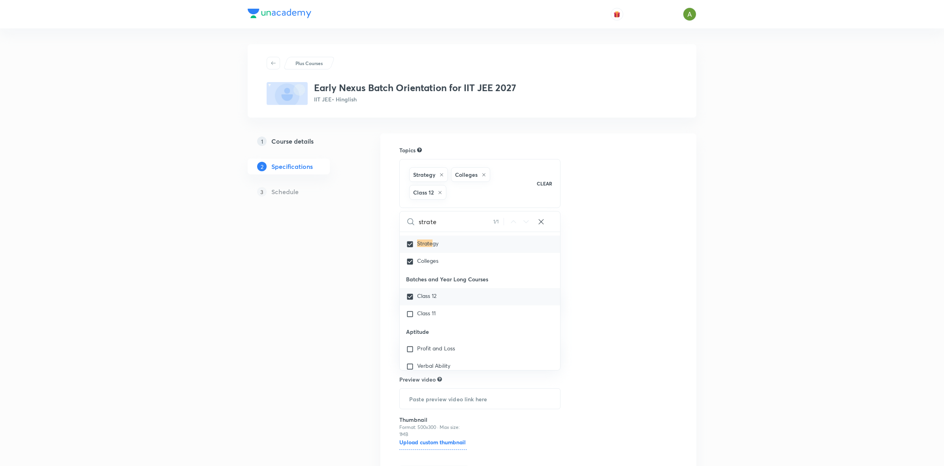
scroll to position [1864, 0]
click at [431, 315] on span "Class 11" at bounding box center [426, 312] width 19 height 8
checkbox input "true"
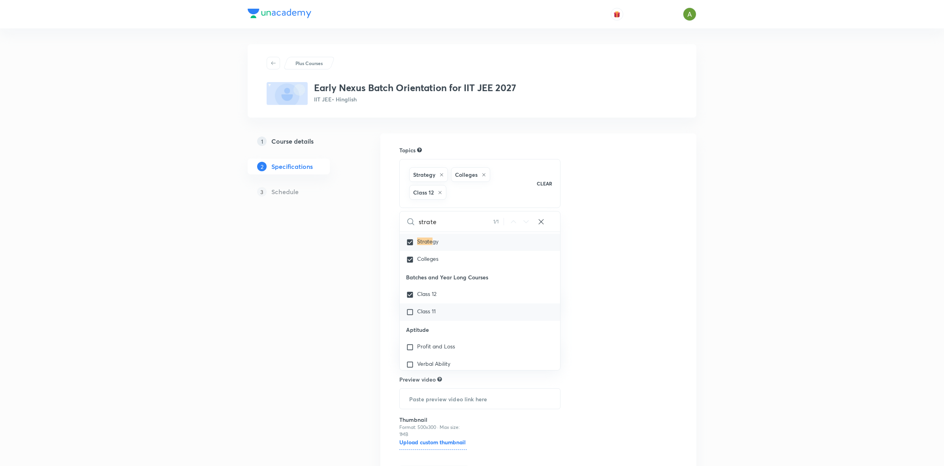
checkbox input "true"
click at [628, 253] on div "Topics Strategy Colleges Class 12 Class 11 CLEAR strate 1 / 1 ​ Physics Previou…" at bounding box center [538, 315] width 278 height 339
click at [486, 253] on button "Select the course type" at bounding box center [479, 248] width 161 height 22
click at [460, 305] on span "Practice Course" at bounding box center [488, 303] width 173 height 8
click at [486, 302] on input "text" at bounding box center [479, 298] width 141 height 15
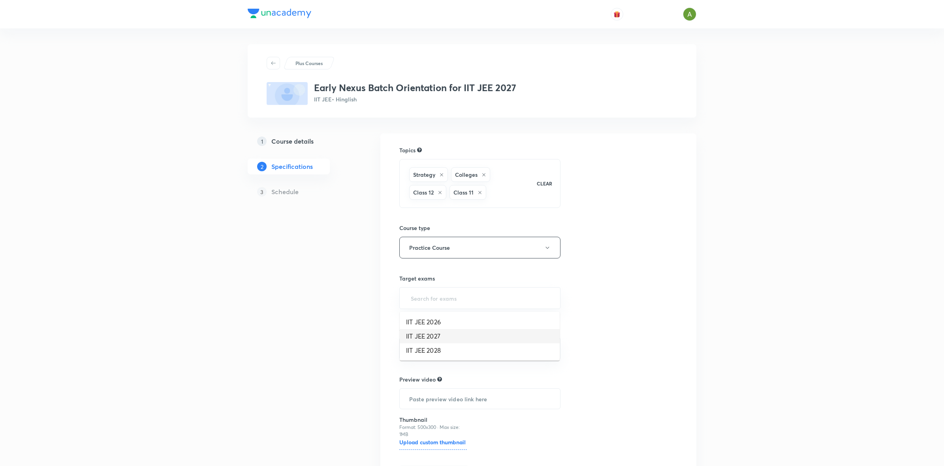
click at [460, 336] on li "IIT JEE 2027" at bounding box center [480, 336] width 160 height 14
click at [520, 356] on input "text" at bounding box center [479, 350] width 141 height 15
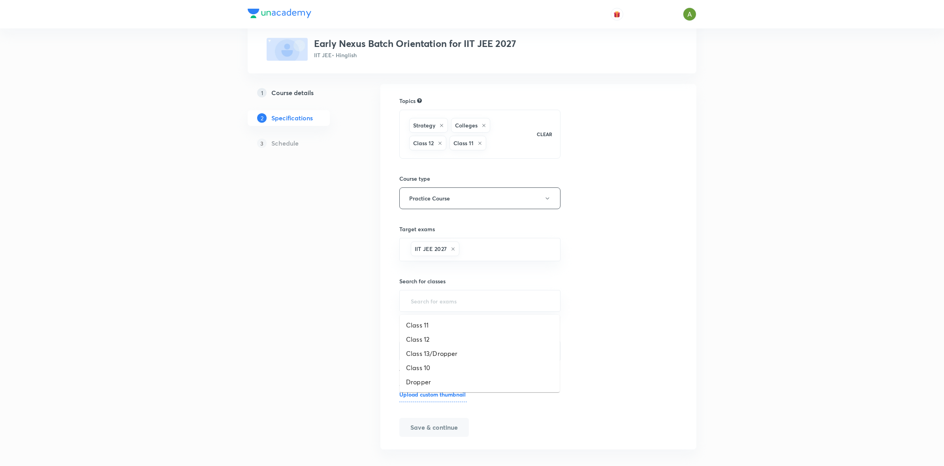
scroll to position [59, 0]
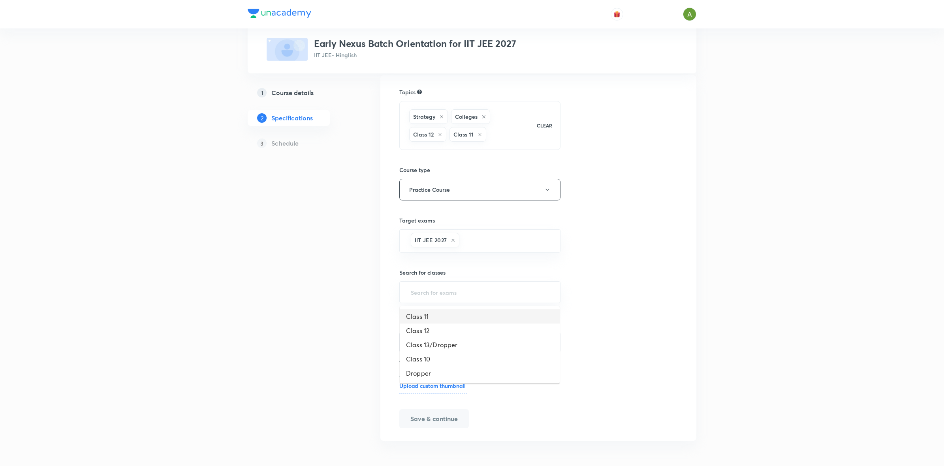
click at [478, 315] on li "Class 11" at bounding box center [480, 317] width 160 height 14
click at [502, 293] on input "text" at bounding box center [499, 292] width 101 height 15
click at [469, 320] on li "Class 12" at bounding box center [480, 317] width 160 height 14
click at [592, 264] on div "Topics Strategy Colleges Class 12 Class 11 CLEAR Course type Practice Course Ta…" at bounding box center [538, 259] width 278 height 344
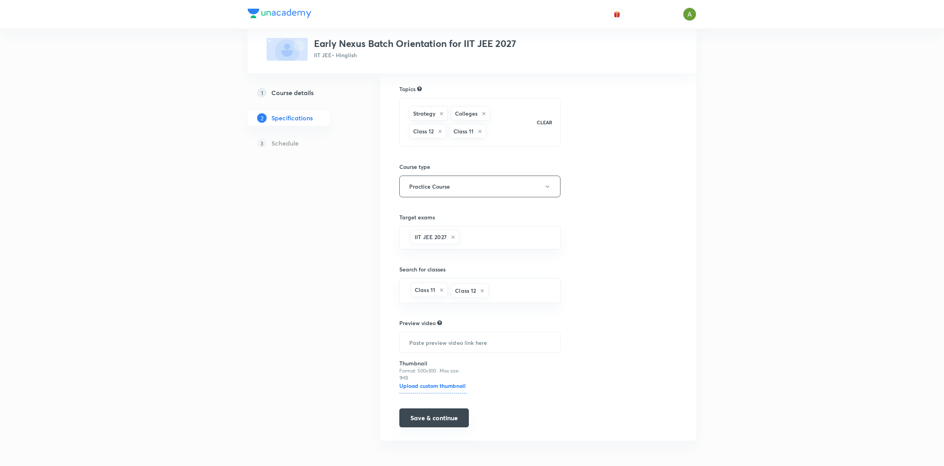
click at [434, 411] on button "Save & continue" at bounding box center [434, 418] width 70 height 19
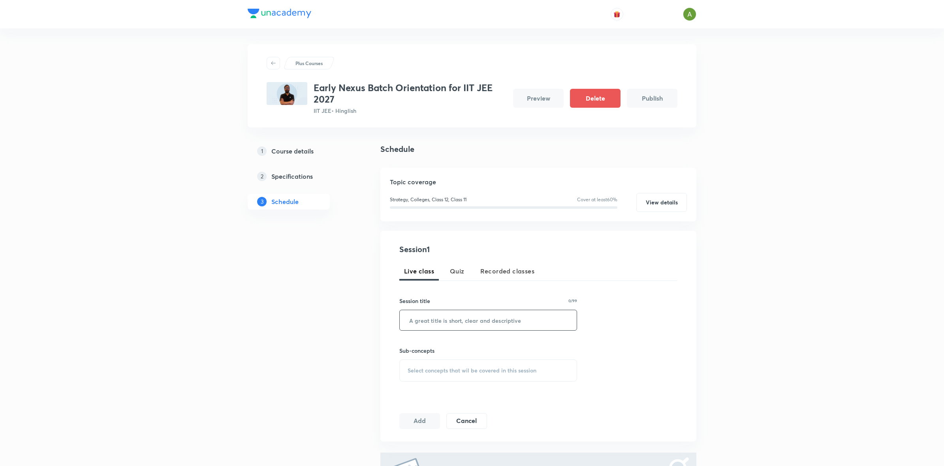
click at [467, 325] on input "text" at bounding box center [488, 320] width 177 height 20
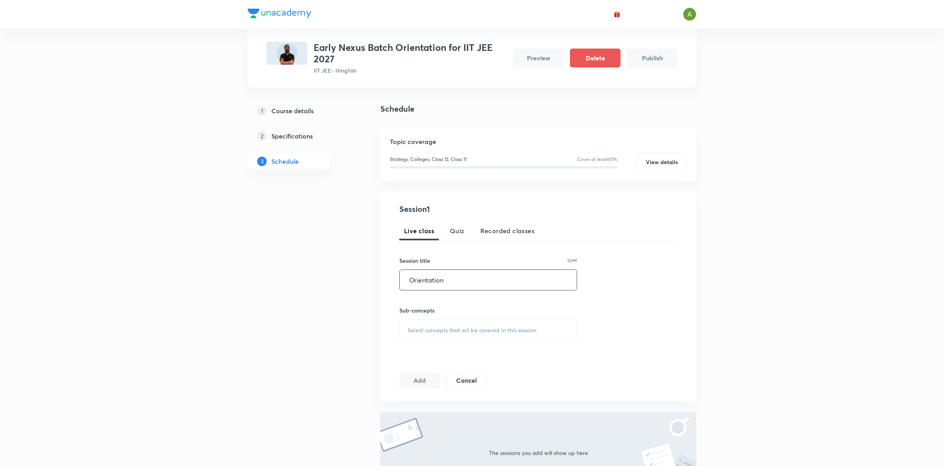
scroll to position [53, 0]
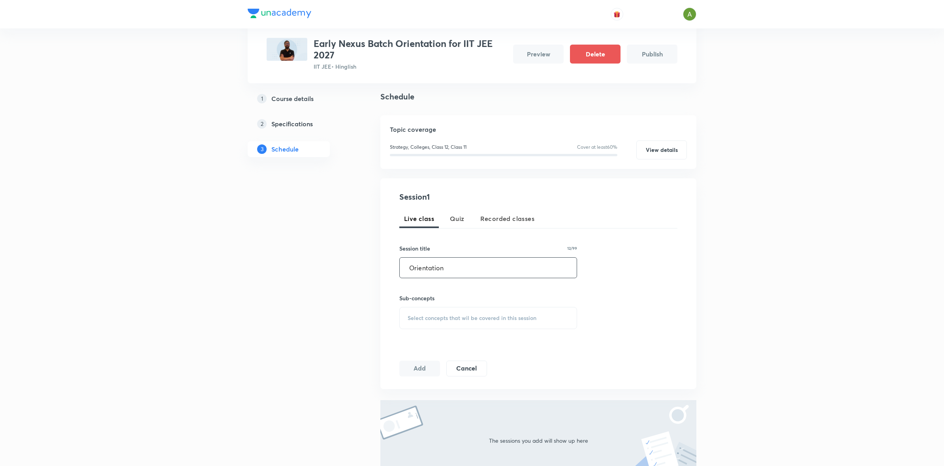
type input "Orientation"
click at [492, 322] on div "Select concepts that wil be covered in this session" at bounding box center [488, 318] width 178 height 22
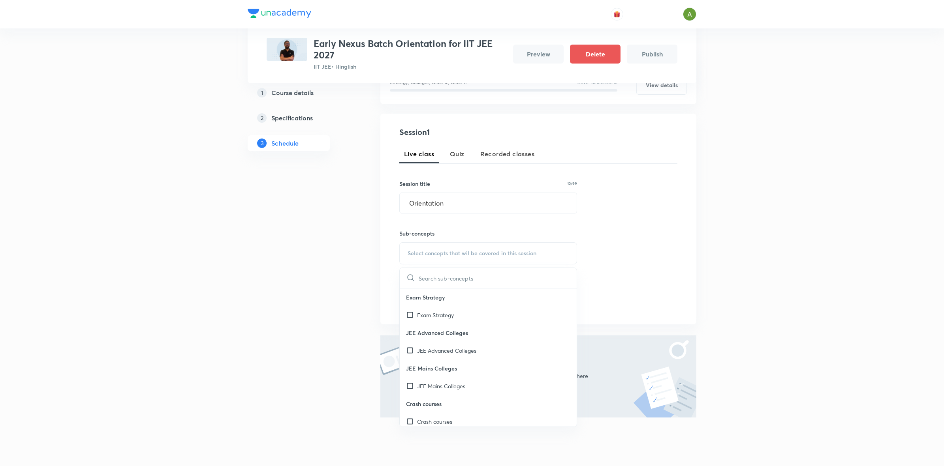
scroll to position [118, 0]
click at [478, 316] on div "Exam Strategy" at bounding box center [488, 314] width 177 height 18
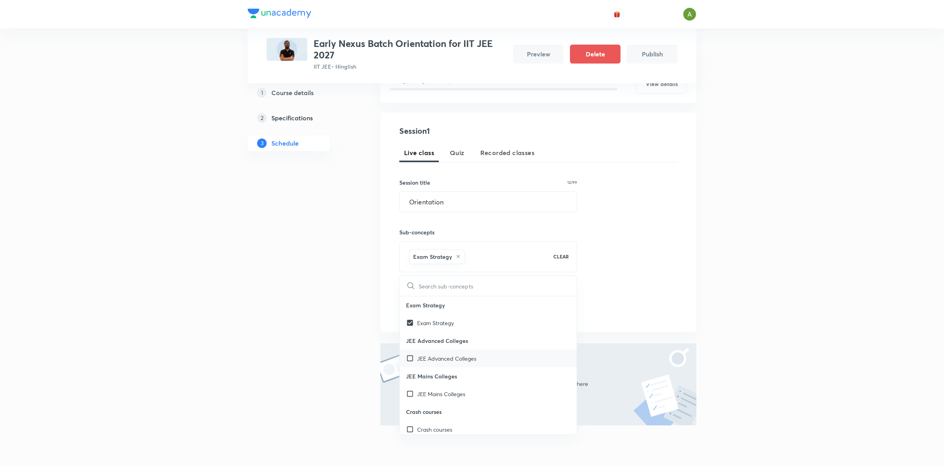
click at [474, 358] on p "JEE Advanced Colleges" at bounding box center [446, 359] width 59 height 8
checkbox input "true"
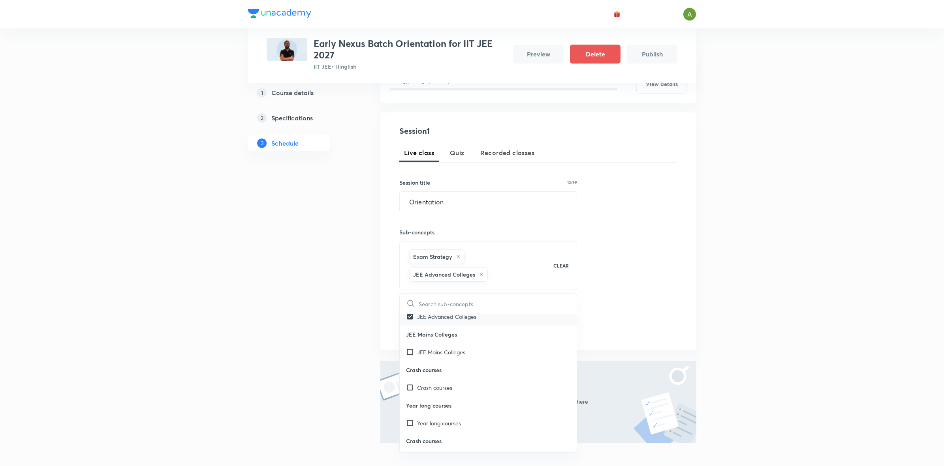
scroll to position [69, 0]
click at [469, 345] on div "JEE Mains Colleges" at bounding box center [488, 343] width 177 height 18
checkbox input "true"
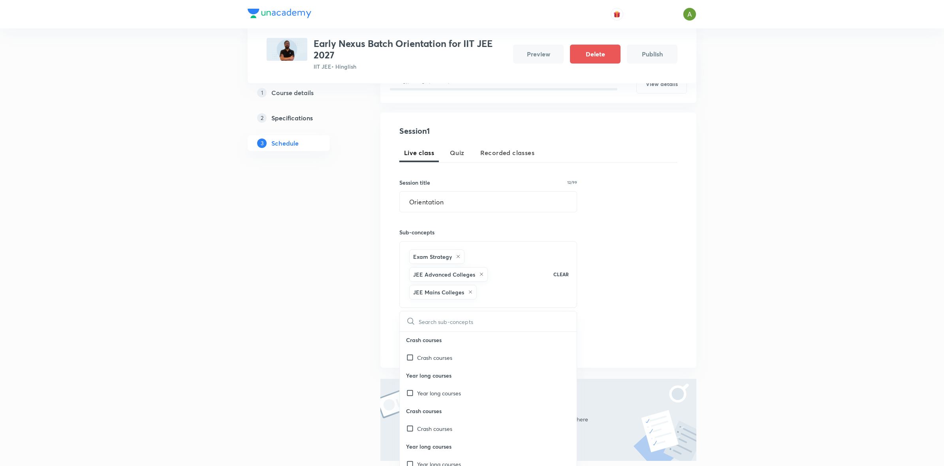
scroll to position [110, 0]
click at [457, 391] on p "Year long courses" at bounding box center [439, 391] width 44 height 8
checkbox input "true"
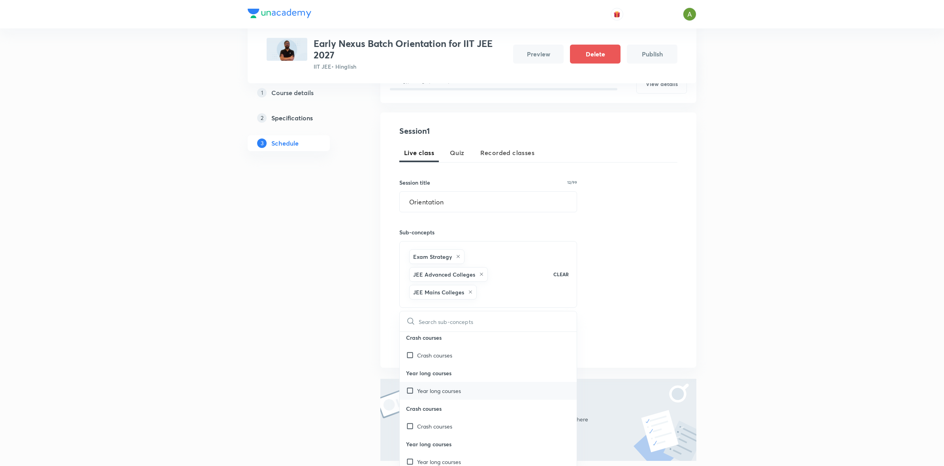
checkbox input "true"
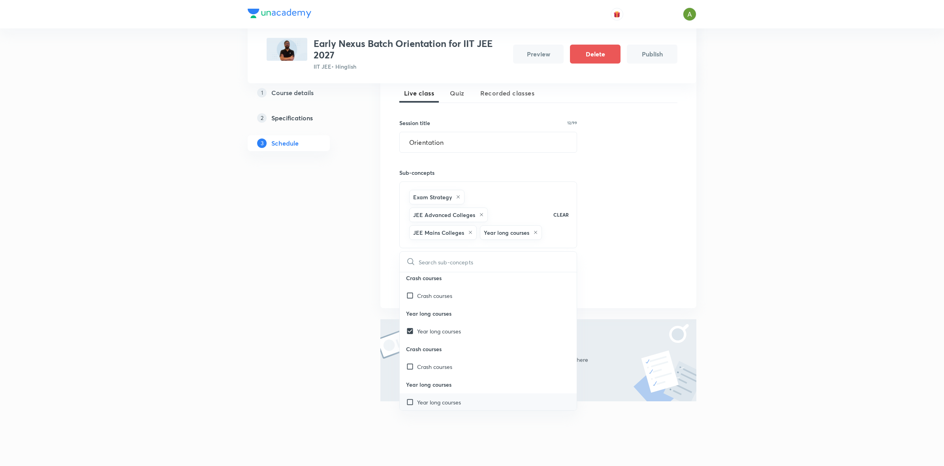
click at [449, 400] on p "Year long courses" at bounding box center [439, 402] width 44 height 8
checkbox input "true"
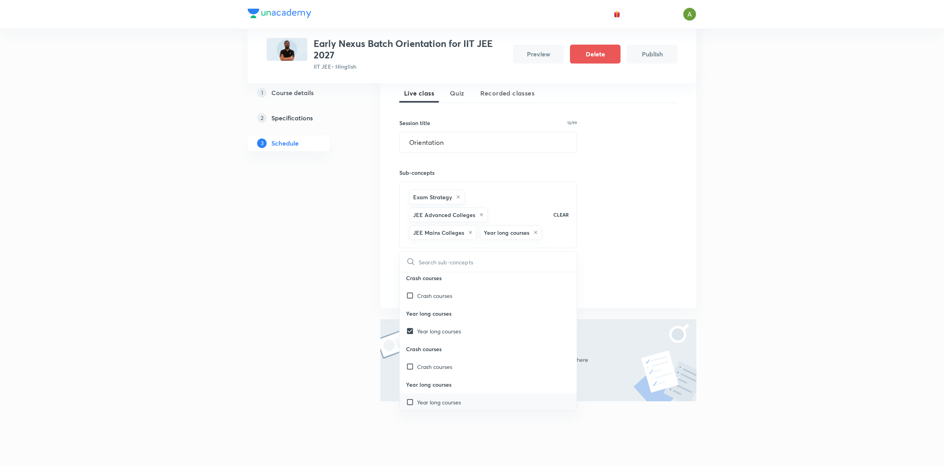
checkbox input "true"
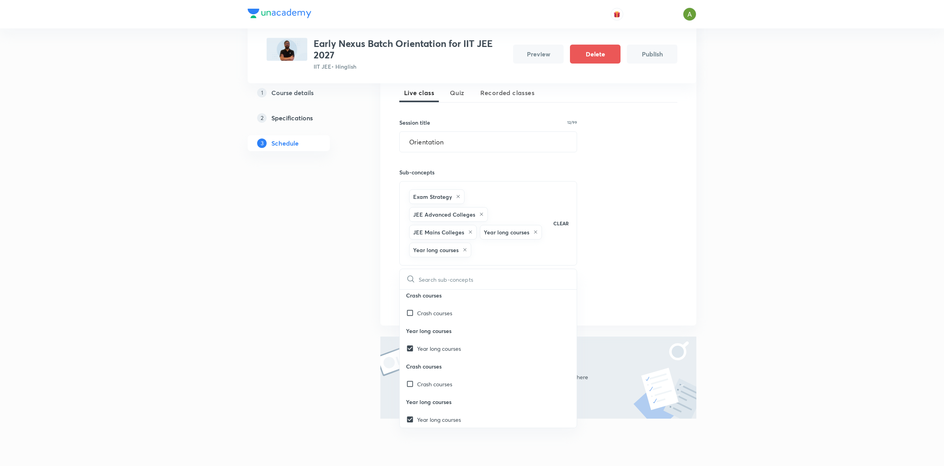
click at [639, 256] on div "Session 1 Live class Quiz Recorded classes Session title 12/99 Orientation ​ Su…" at bounding box center [538, 189] width 278 height 248
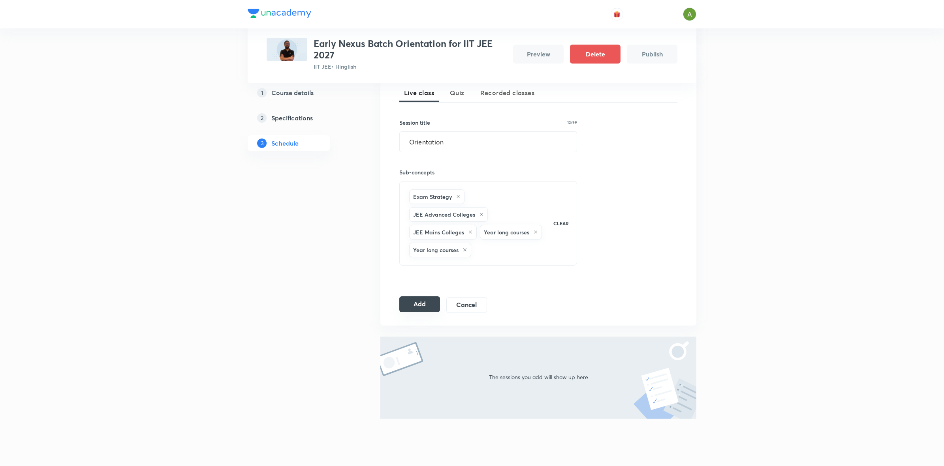
click at [404, 310] on button "Add" at bounding box center [419, 305] width 41 height 16
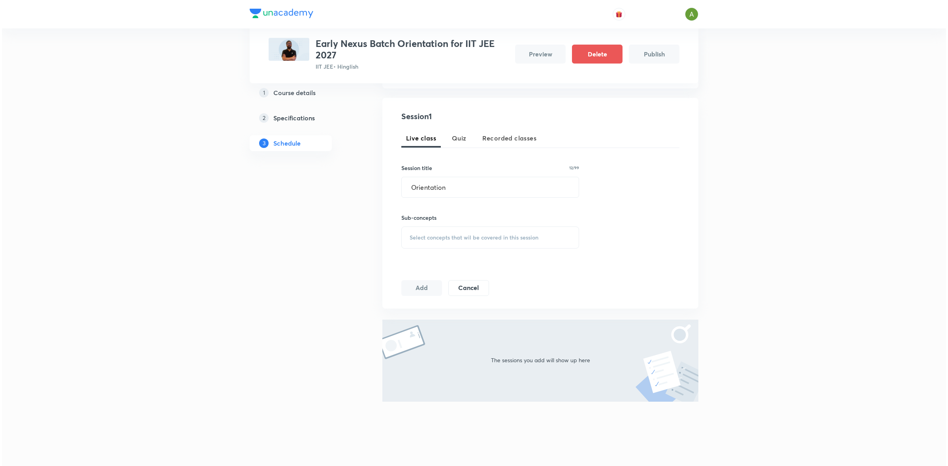
scroll to position [0, 0]
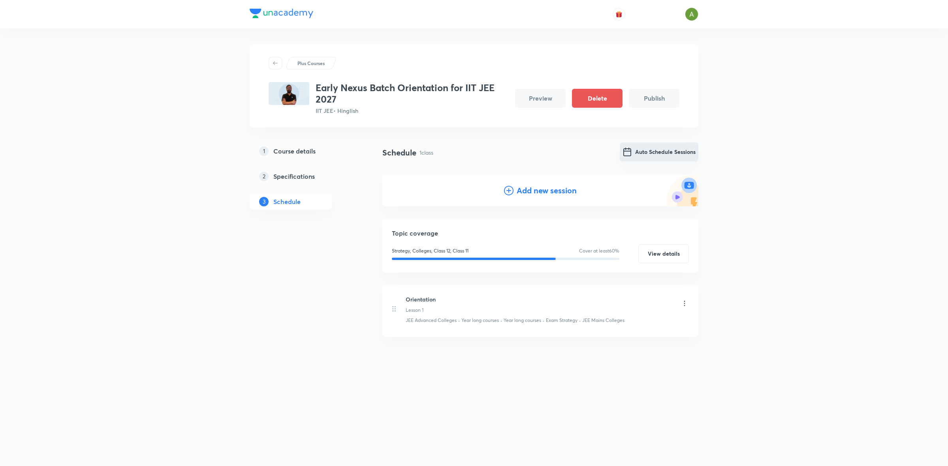
click at [686, 153] on button "Auto Schedule Sessions" at bounding box center [659, 152] width 79 height 19
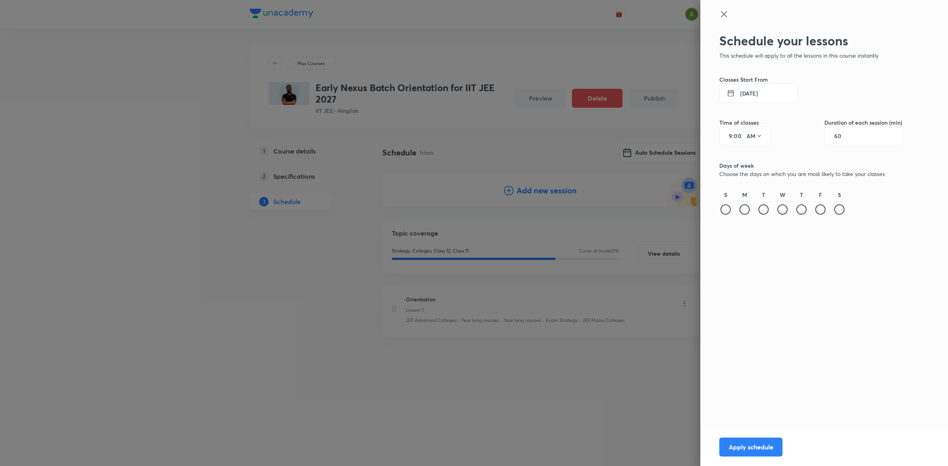
click at [745, 97] on button "8 Oct 2025" at bounding box center [758, 93] width 78 height 19
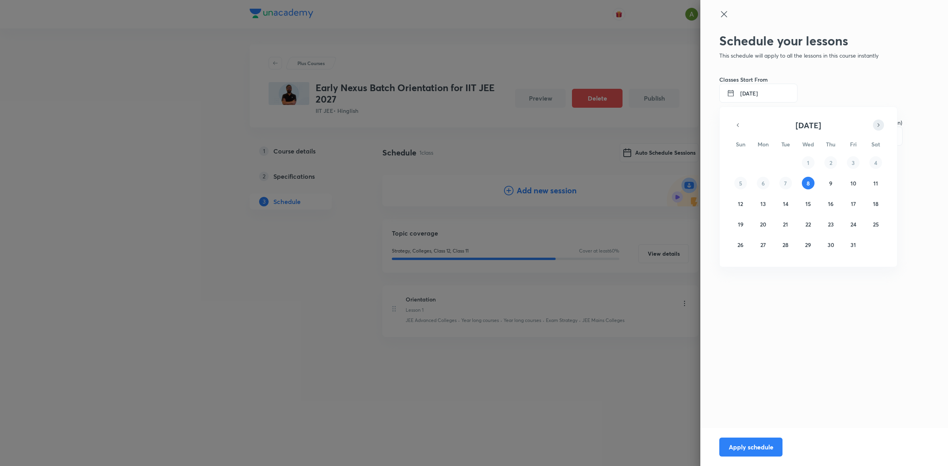
click at [879, 127] on icon "button" at bounding box center [878, 124] width 6 height 9
click at [877, 161] on button "1" at bounding box center [875, 162] width 13 height 13
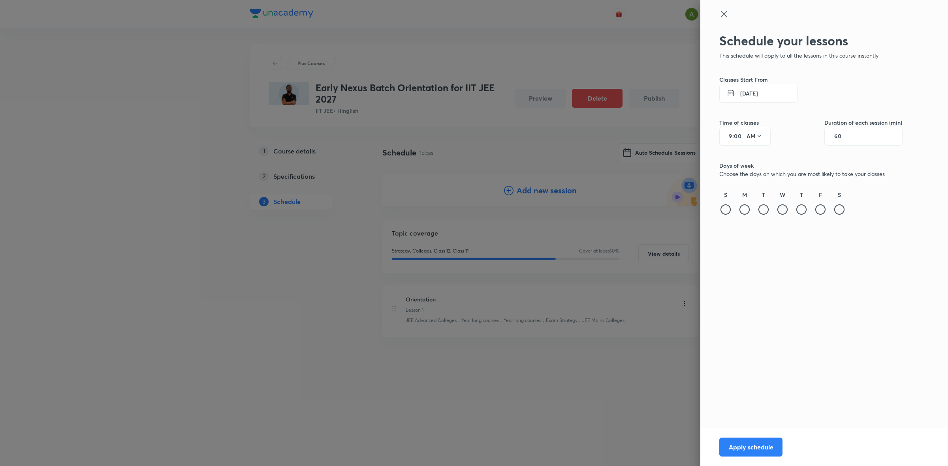
click at [782, 212] on div at bounding box center [782, 210] width 10 height 10
click at [731, 137] on input "9" at bounding box center [727, 136] width 9 height 6
type input "6"
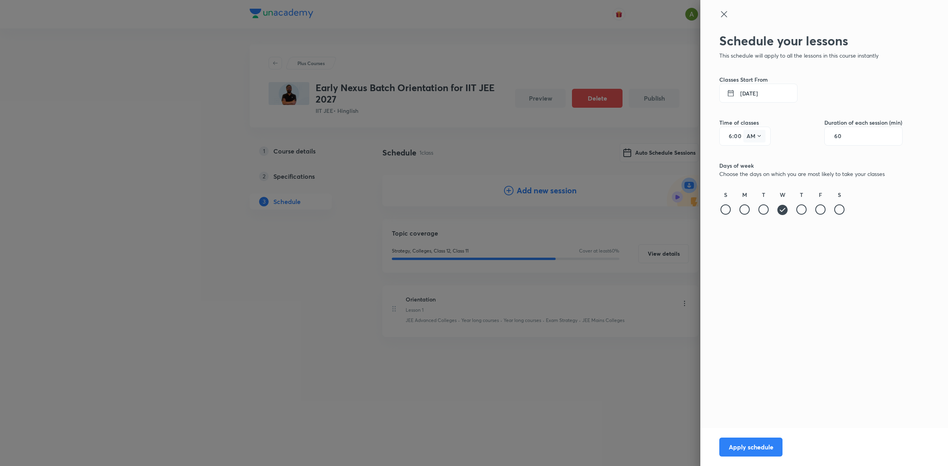
click at [749, 138] on button "AM" at bounding box center [754, 136] width 22 height 13
click at [755, 154] on div "PM" at bounding box center [754, 156] width 28 height 19
click at [743, 448] on button "Apply schedule" at bounding box center [750, 446] width 63 height 19
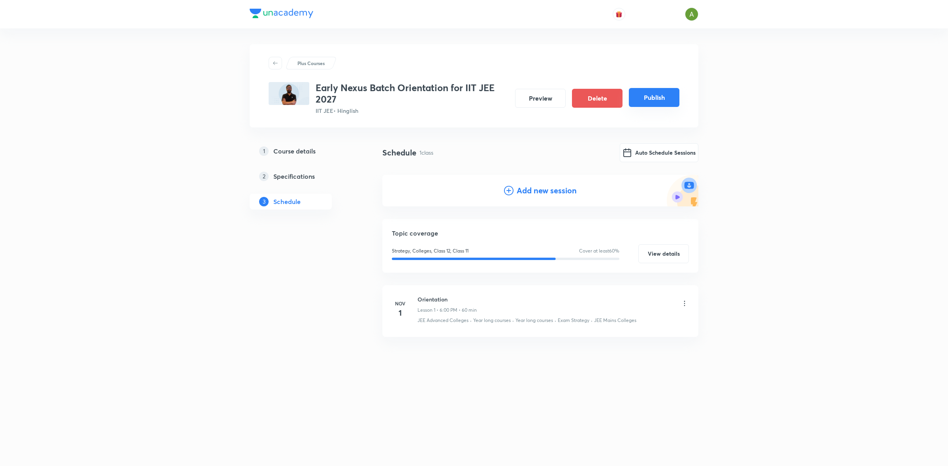
click at [665, 100] on button "Publish" at bounding box center [654, 97] width 51 height 19
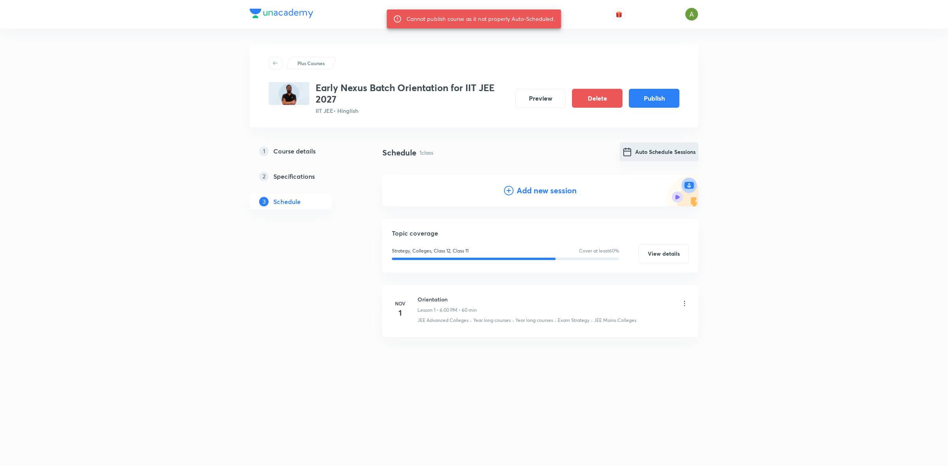
click at [665, 155] on button "Auto Schedule Sessions" at bounding box center [659, 152] width 79 height 19
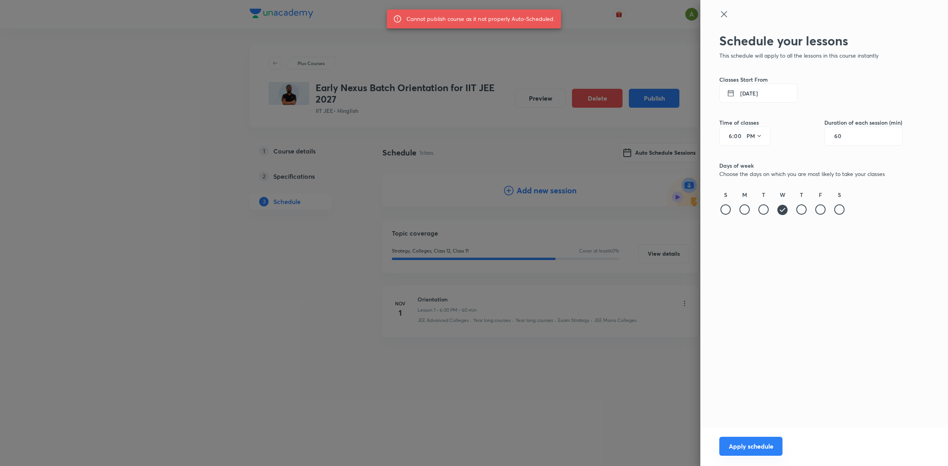
click at [732, 450] on button "Apply schedule" at bounding box center [750, 446] width 63 height 19
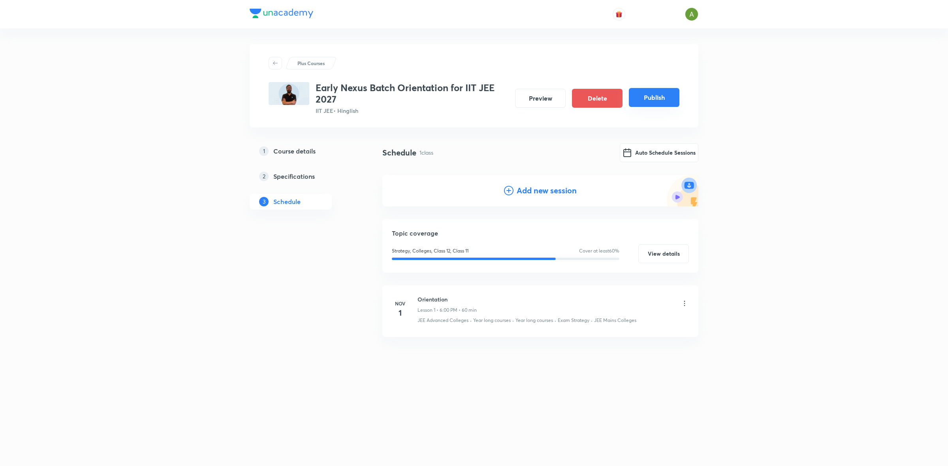
click at [646, 105] on button "Publish" at bounding box center [654, 97] width 51 height 19
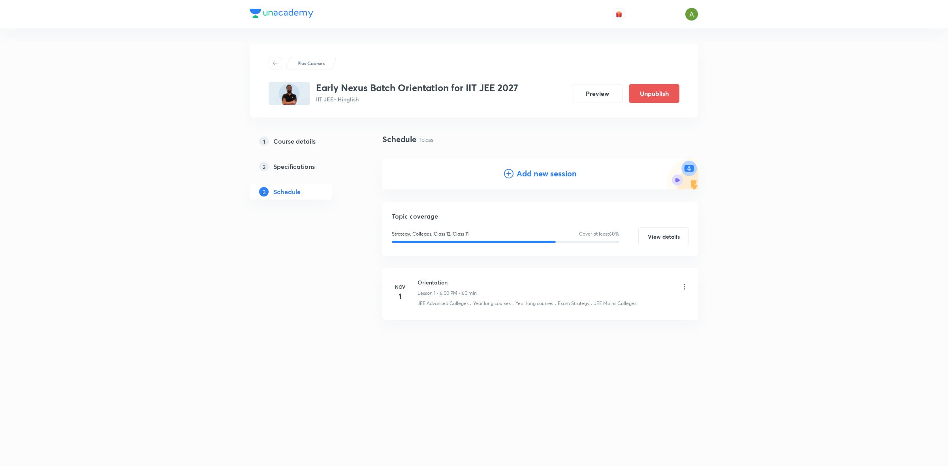
click at [779, 161] on div "Plus Courses Early Nexus Batch Orientation for IIT JEE 2027 IIT JEE • Hinglish …" at bounding box center [474, 233] width 948 height 466
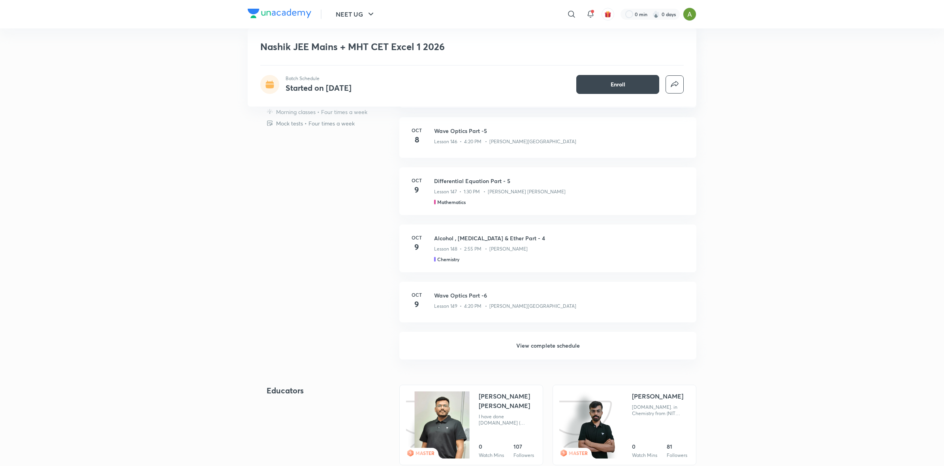
scroll to position [368, 0]
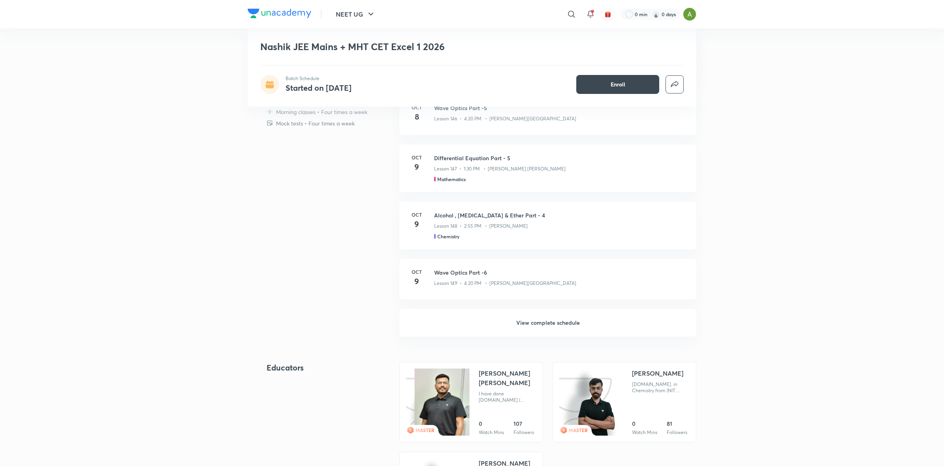
click at [502, 316] on h6 "View complete schedule" at bounding box center [547, 323] width 297 height 28
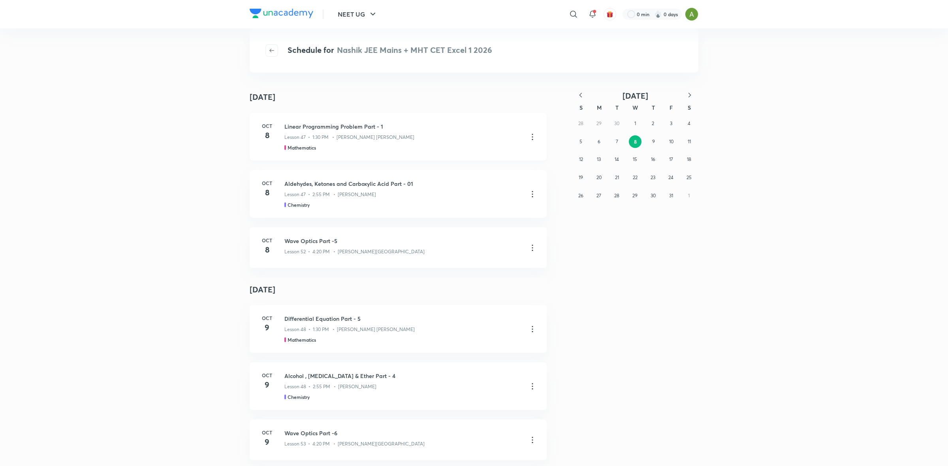
click at [530, 137] on icon at bounding box center [532, 136] width 9 height 9
click at [496, 155] on p "Go to course page" at bounding box center [472, 156] width 47 height 8
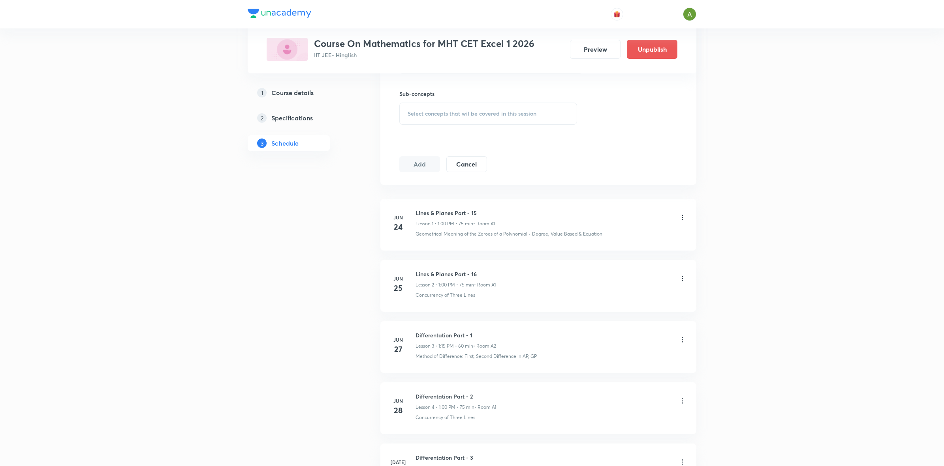
scroll to position [507, 0]
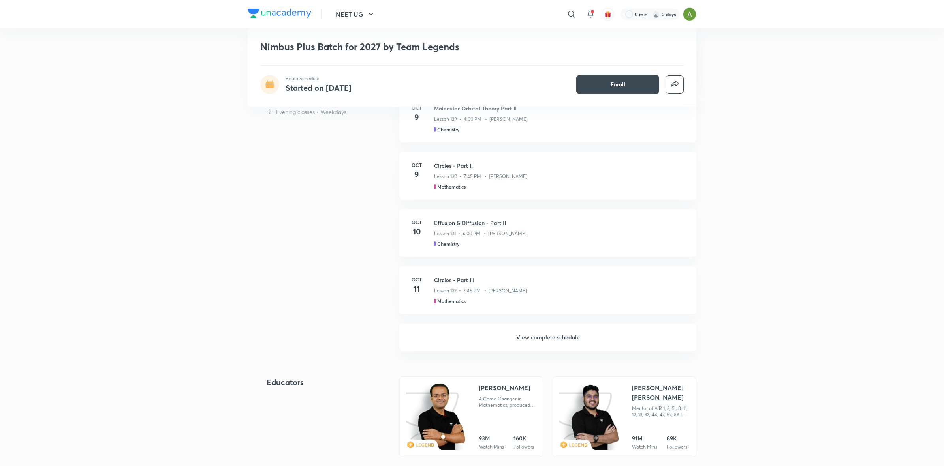
click at [519, 336] on h6 "View complete schedule" at bounding box center [547, 338] width 297 height 28
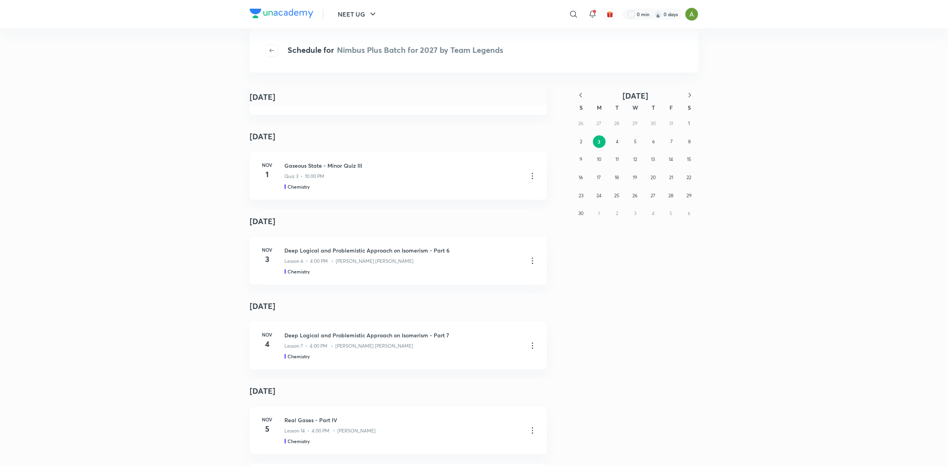
scroll to position [5646, 0]
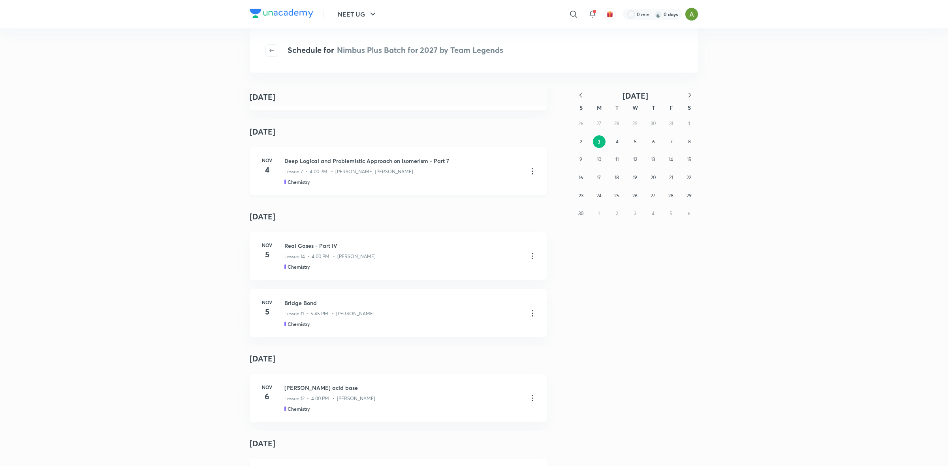
click at [529, 169] on icon at bounding box center [532, 171] width 9 height 9
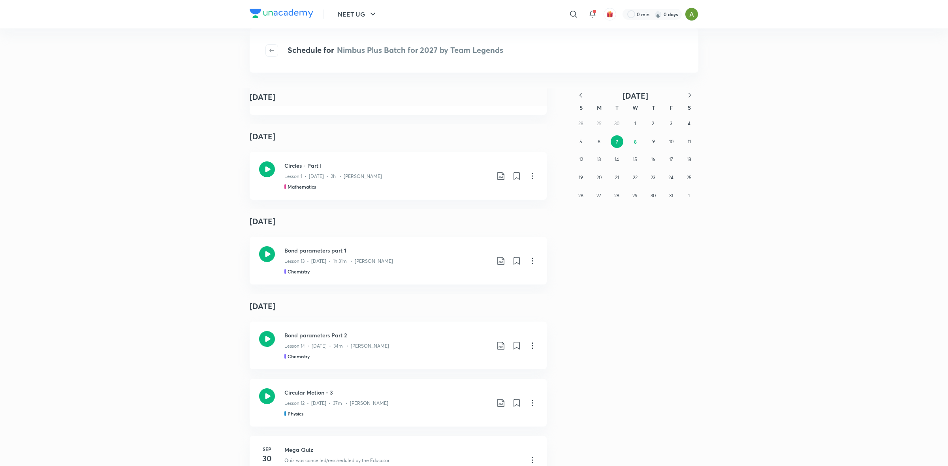
scroll to position [919, 0]
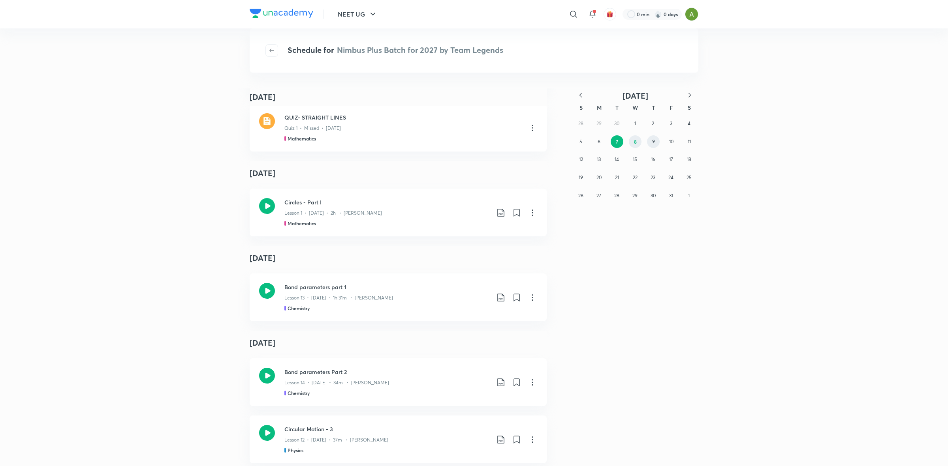
drag, startPoint x: 652, startPoint y: 139, endPoint x: 637, endPoint y: 141, distance: 14.7
click at [637, 141] on div "28 29 30 1 2 3 4 5 6 7 8 9 10 11 12 13 14 15 16 17 18 19 20 21 22 23 24 25 26 2…" at bounding box center [635, 160] width 126 height 90
click at [637, 141] on button "8" at bounding box center [635, 141] width 13 height 13
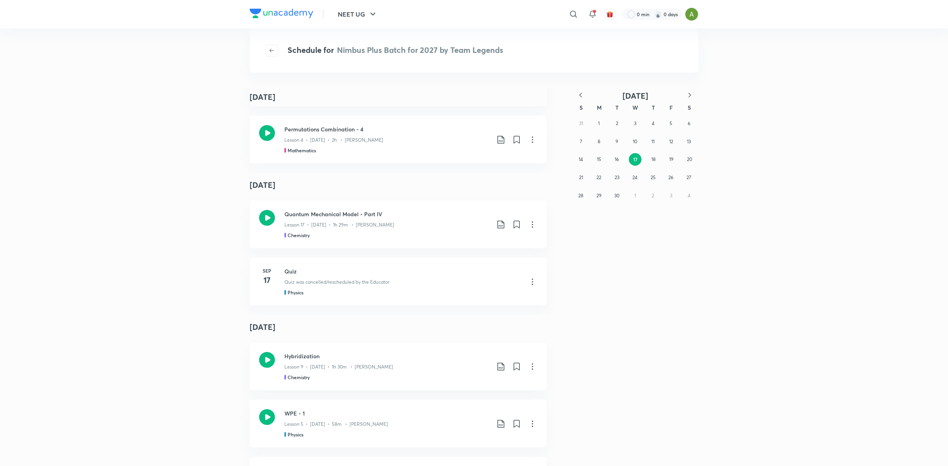
scroll to position [433, 0]
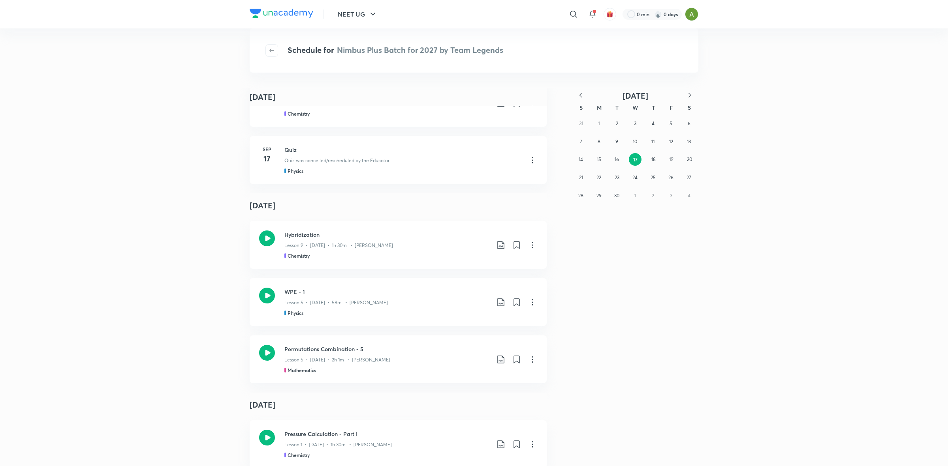
click at [687, 92] on icon "button" at bounding box center [690, 95] width 8 height 8
click at [637, 143] on button "8" at bounding box center [635, 141] width 13 height 13
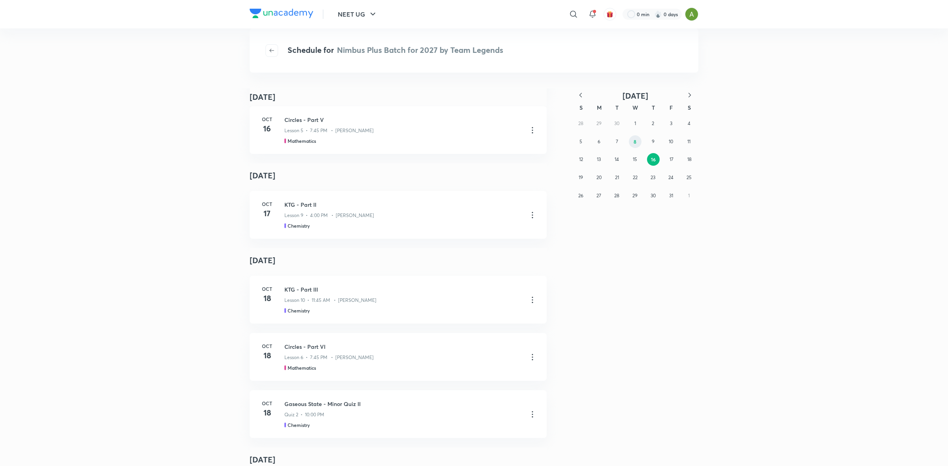
scroll to position [998, 0]
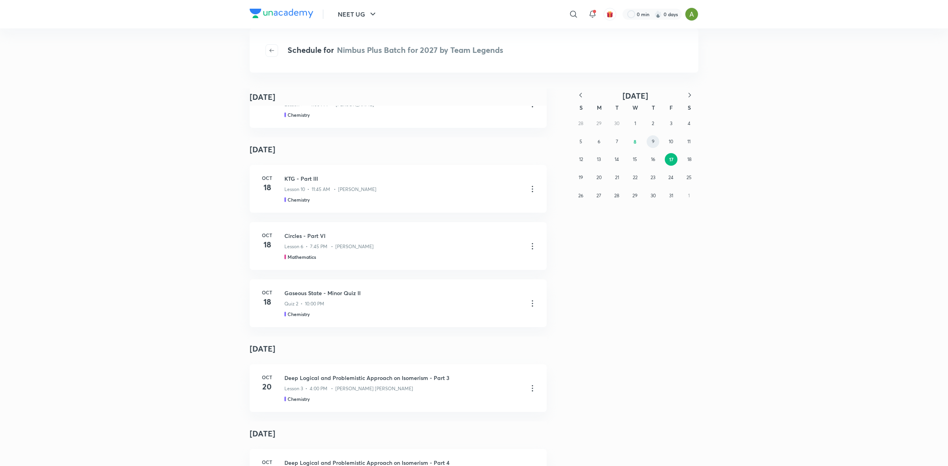
click at [653, 141] on abbr "9" at bounding box center [653, 142] width 3 height 6
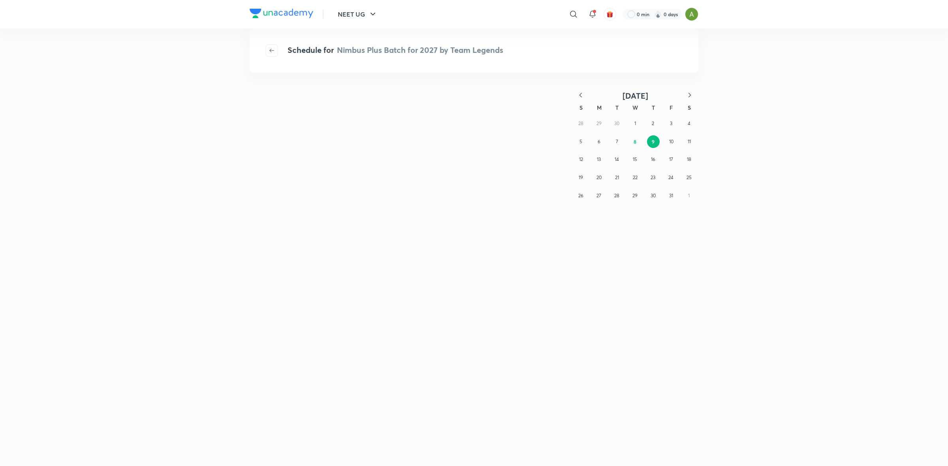
scroll to position [0, 0]
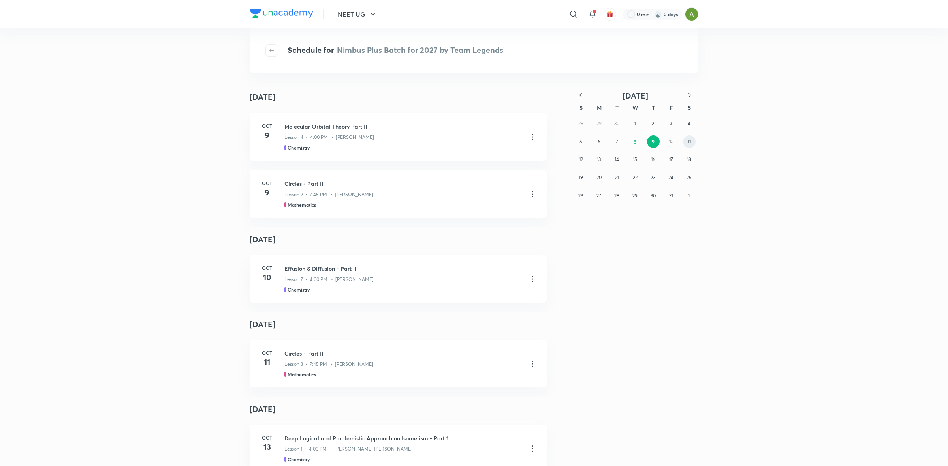
click at [691, 139] on button "11" at bounding box center [689, 141] width 13 height 13
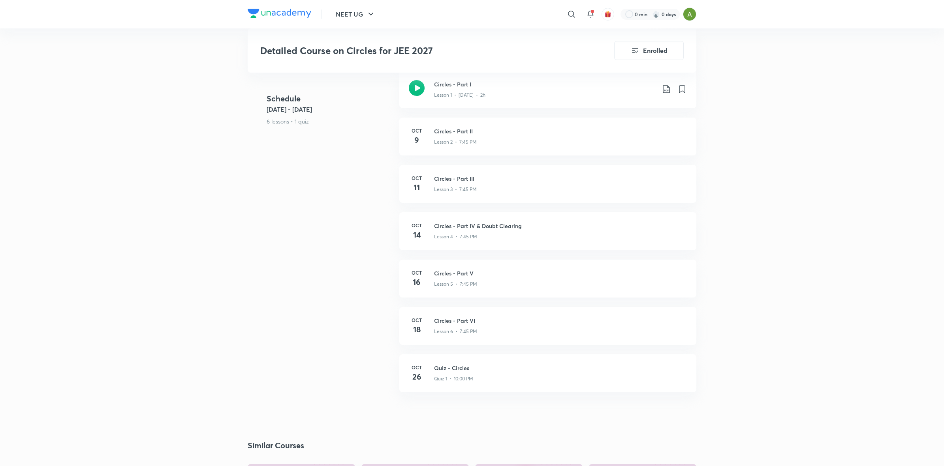
scroll to position [328, 0]
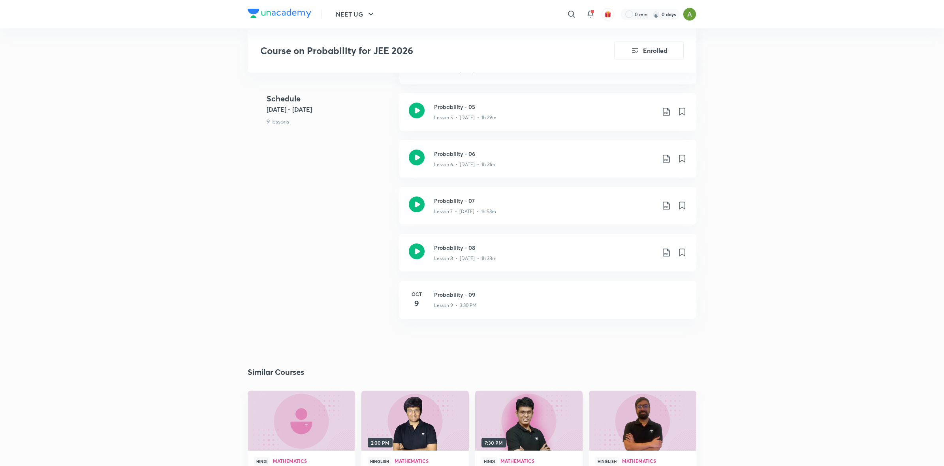
scroll to position [512, 0]
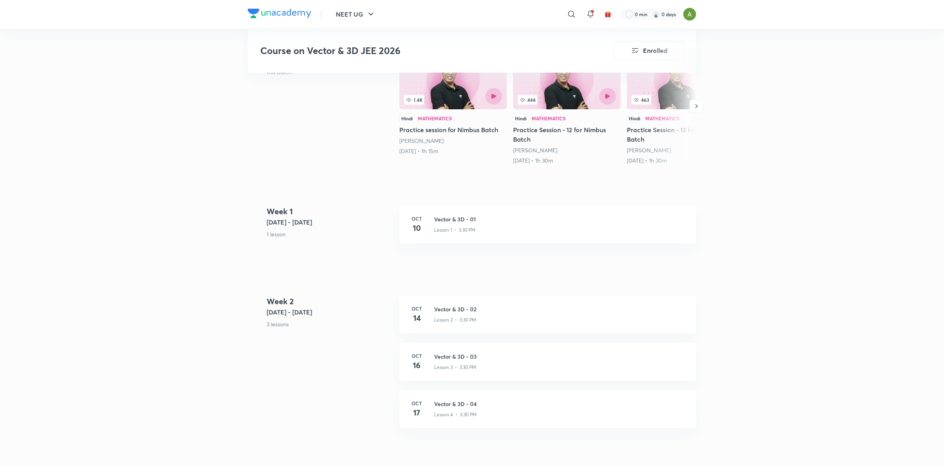
scroll to position [265, 0]
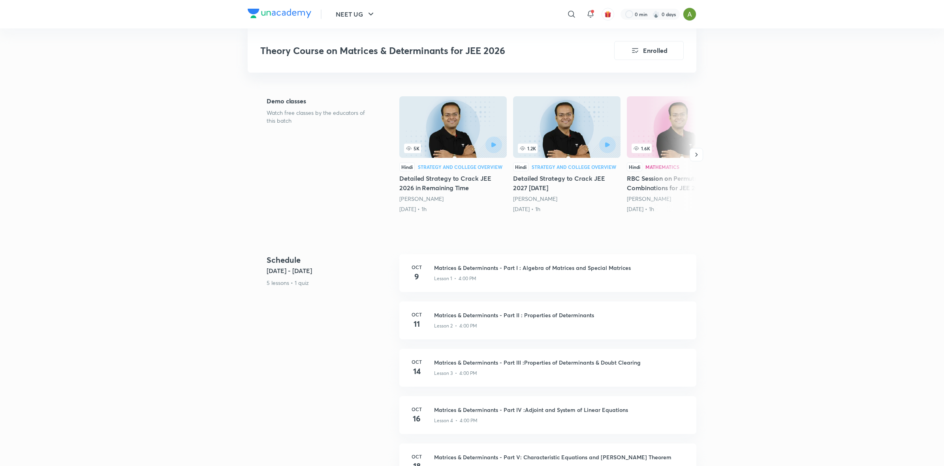
scroll to position [176, 0]
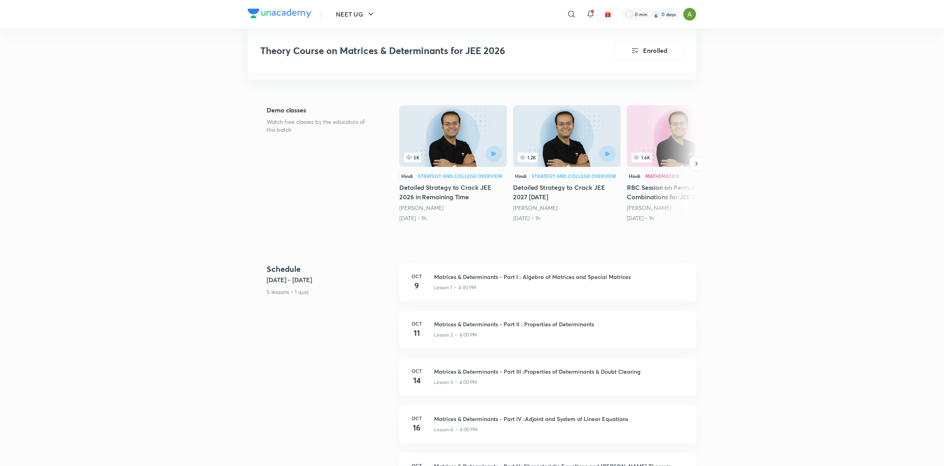
scroll to position [125, 0]
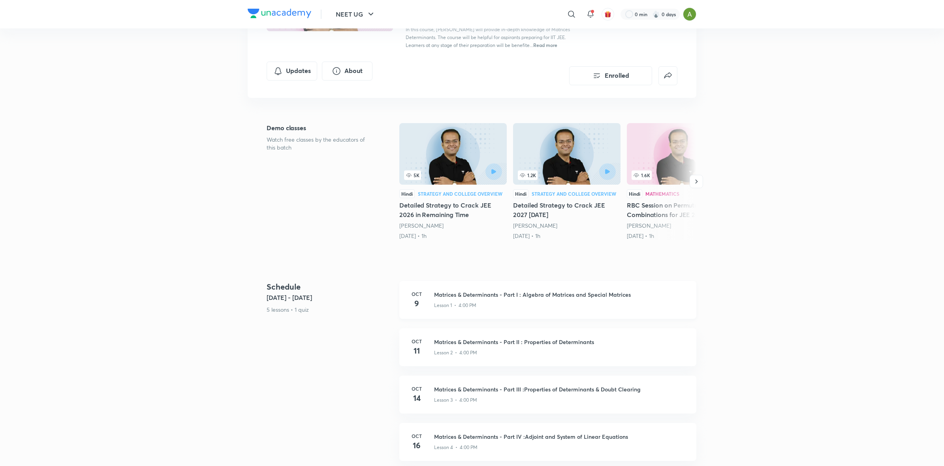
click at [686, 299] on div "Lesson 1 • 4:00 PM" at bounding box center [560, 304] width 253 height 10
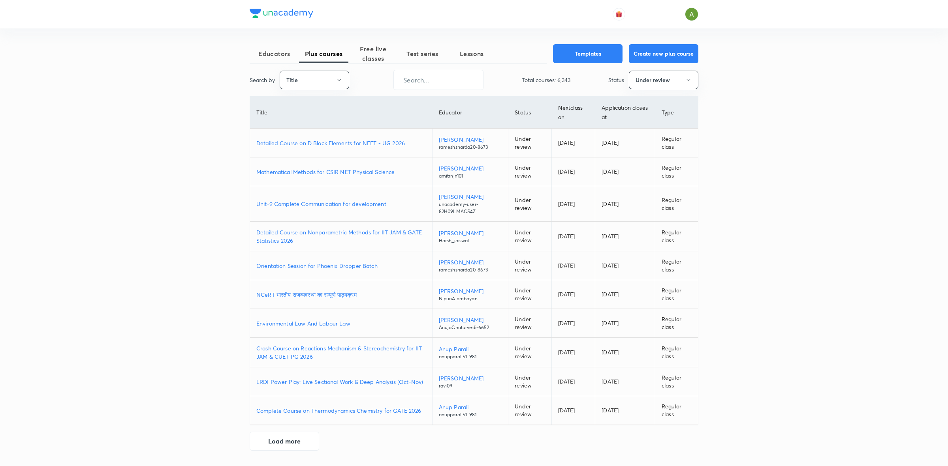
click at [346, 140] on p "Detailed Course on D Block Elements for NEET - UG 2026" at bounding box center [340, 143] width 169 height 8
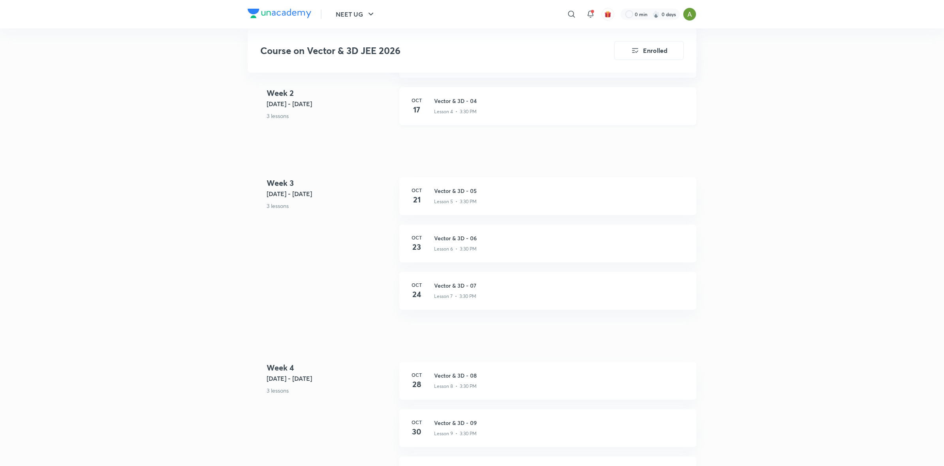
scroll to position [541, 0]
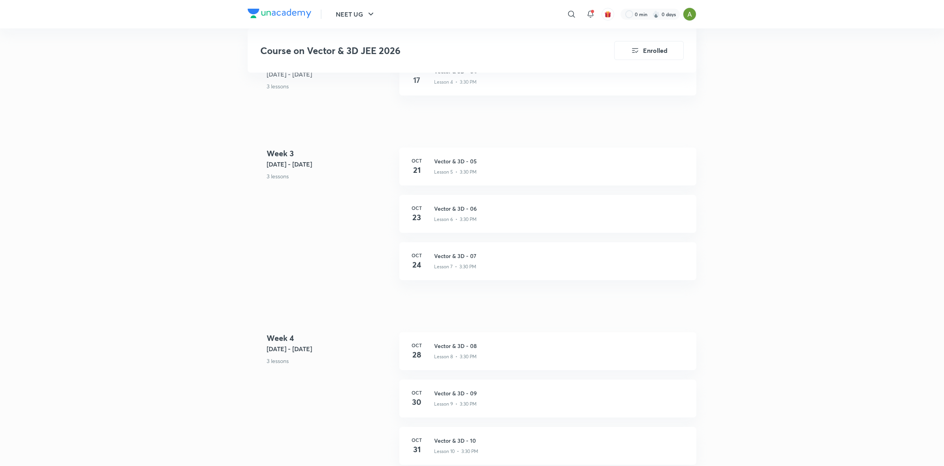
click at [646, 320] on div "Course on Vector & 3D JEE 2026 Enrolled IIT JEE Plus Syllabus Mathematics Hingl…" at bounding box center [472, 157] width 449 height 1309
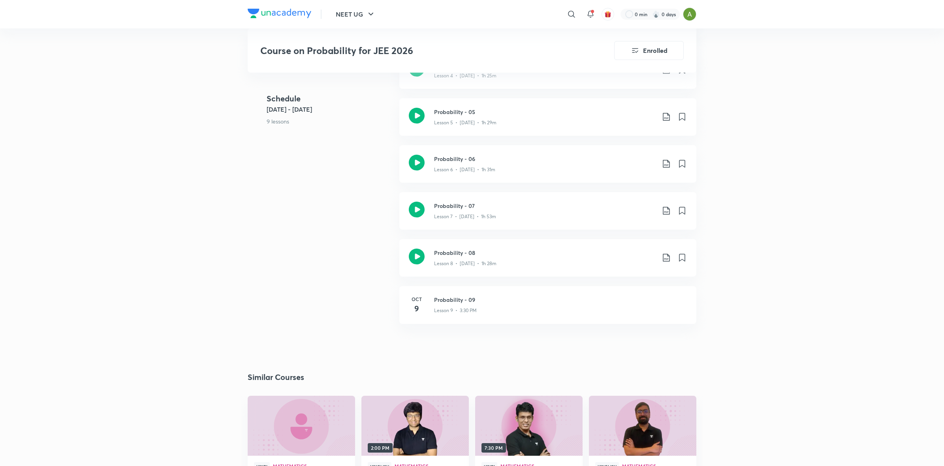
scroll to position [504, 0]
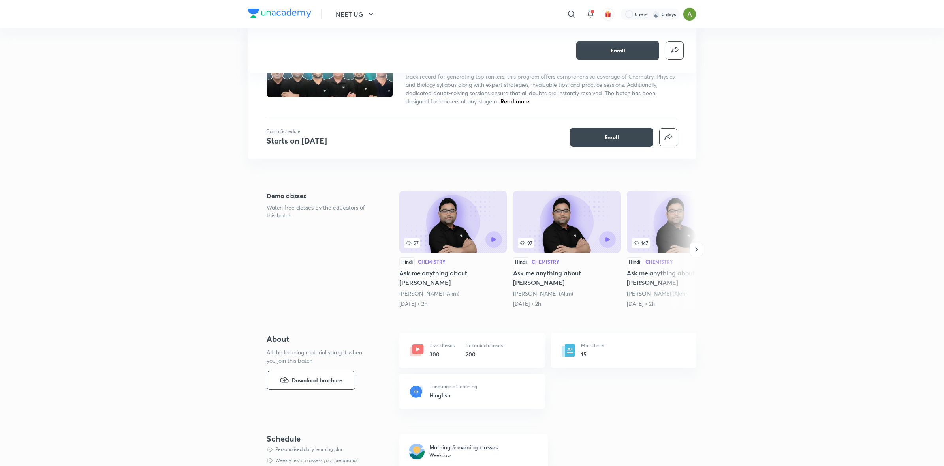
scroll to position [178, 0]
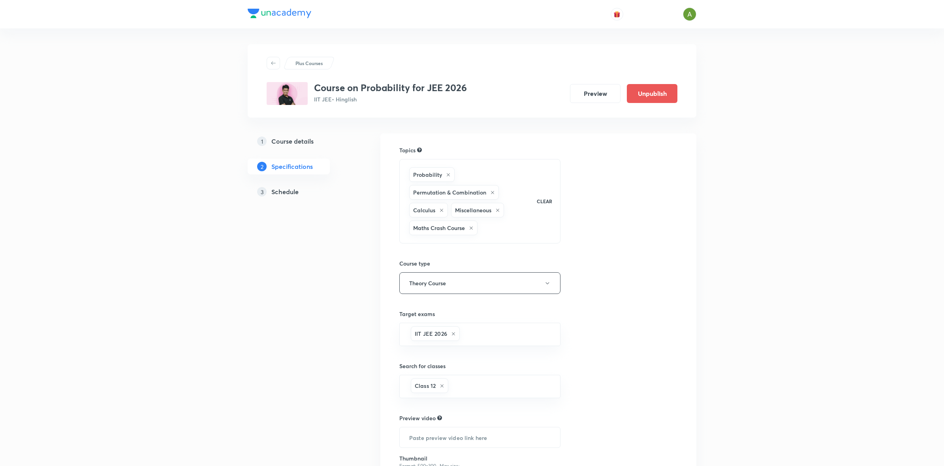
click at [285, 186] on link "3 Schedule" at bounding box center [301, 192] width 107 height 16
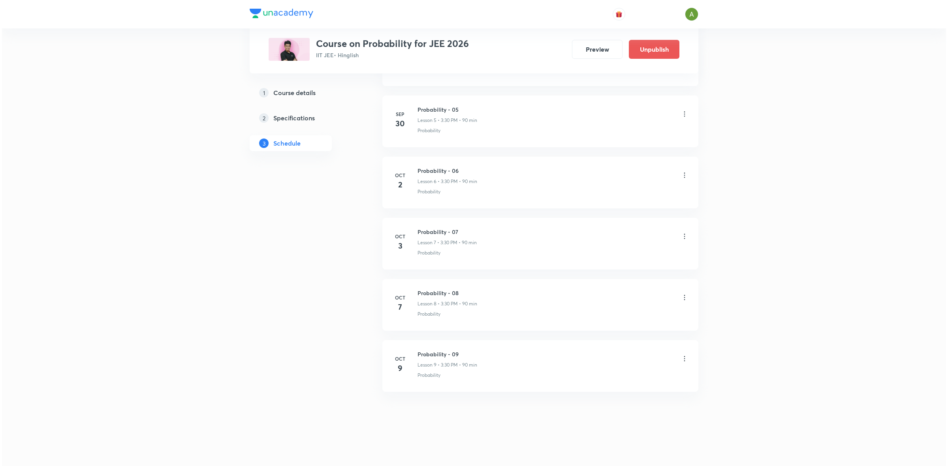
scroll to position [697, 0]
click at [683, 359] on icon at bounding box center [682, 359] width 8 height 8
click at [631, 374] on li "Edit" at bounding box center [640, 379] width 86 height 15
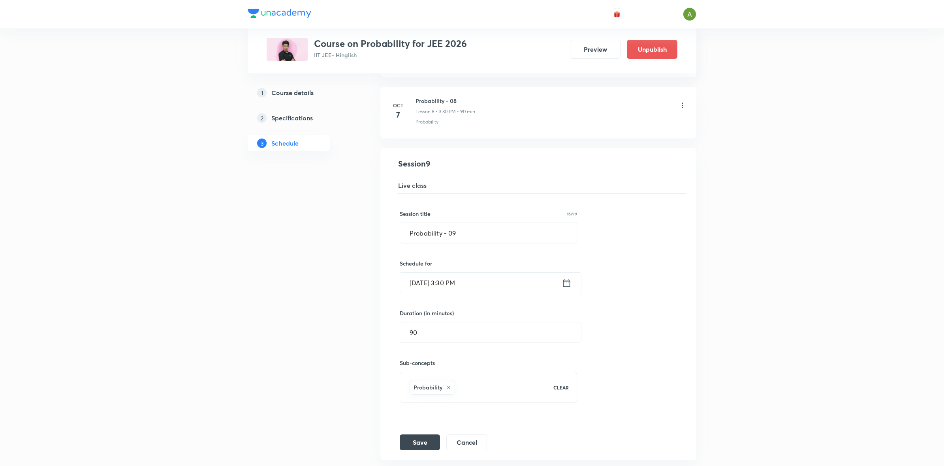
scroll to position [563, 0]
click at [512, 296] on input "[DATE] 3:30 PM" at bounding box center [481, 286] width 162 height 20
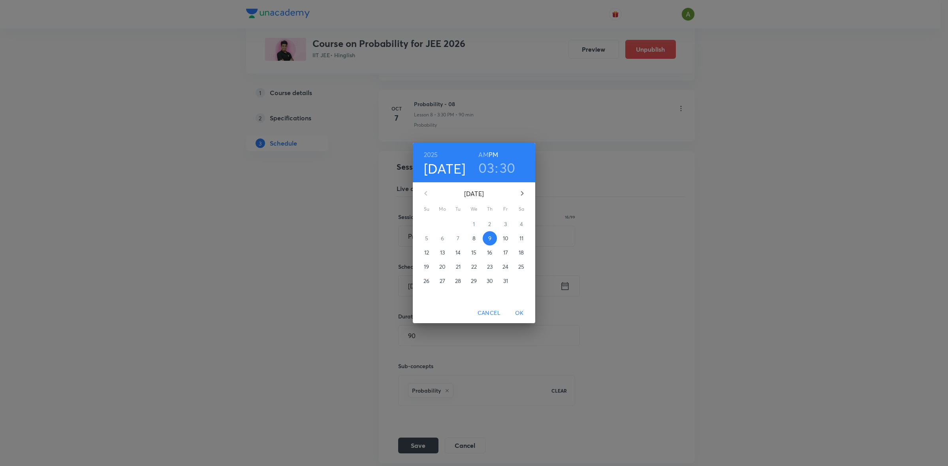
click at [475, 241] on p "8" at bounding box center [473, 239] width 3 height 8
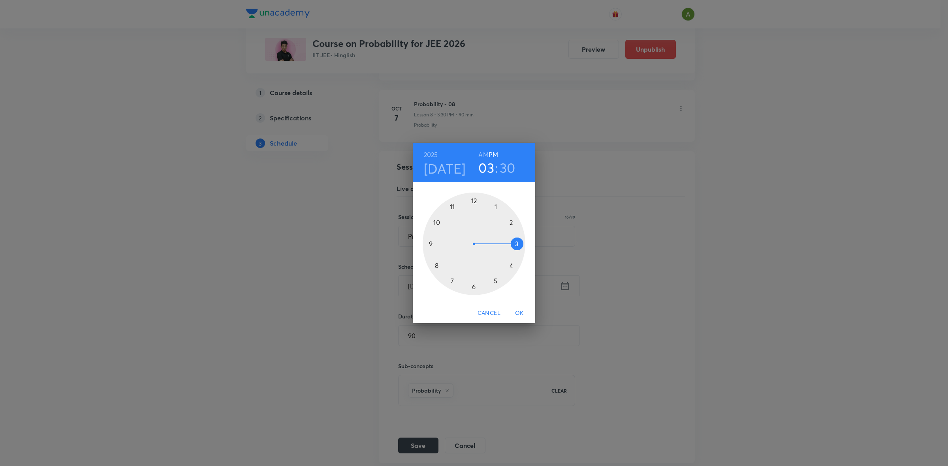
click at [516, 312] on span "OK" at bounding box center [519, 313] width 19 height 10
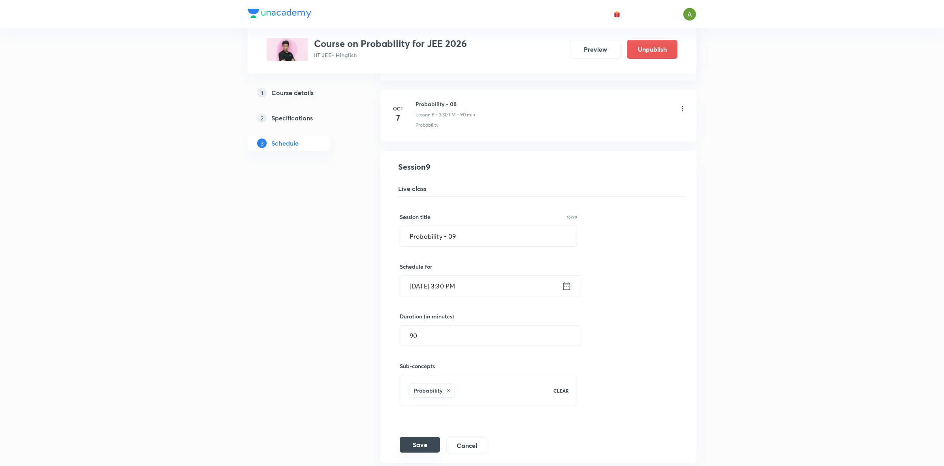
click at [411, 451] on button "Save" at bounding box center [420, 445] width 40 height 16
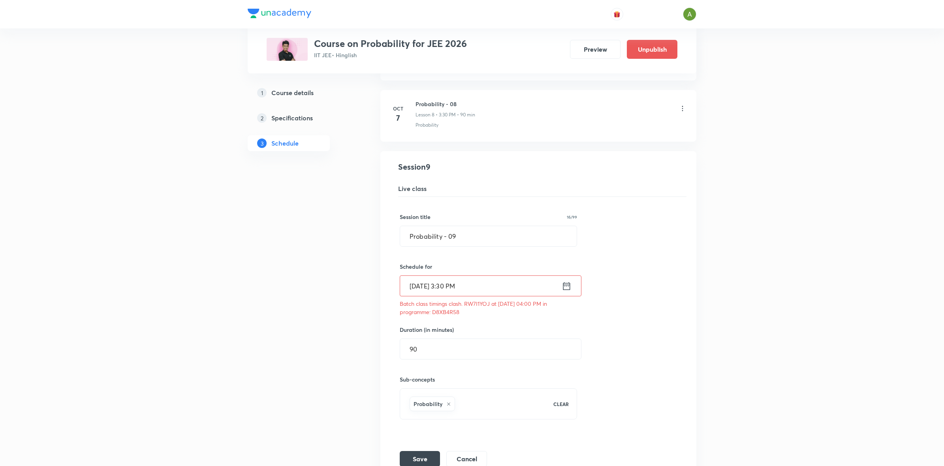
scroll to position [643, 0]
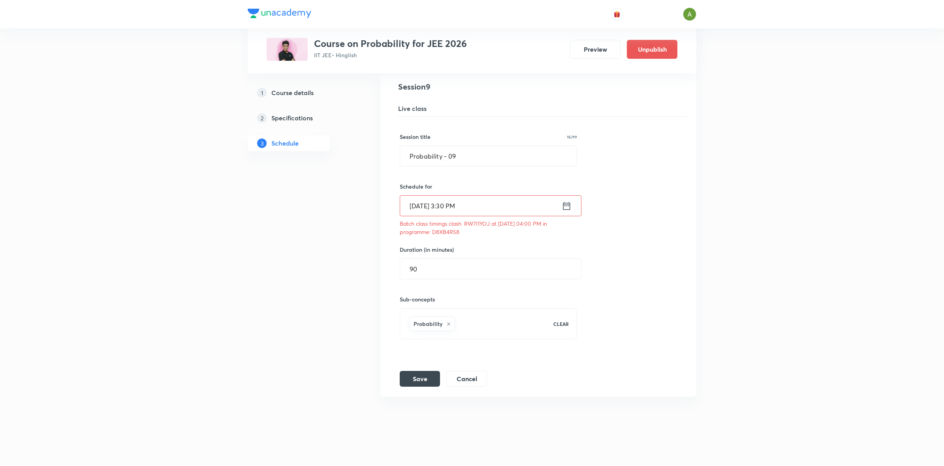
click at [473, 225] on p "Batch class timings clash. RW7I1YOJ at [DATE] 04:00 PM in programme: D8XB4R58" at bounding box center [488, 228] width 177 height 17
copy p "RW7I1YOJ"
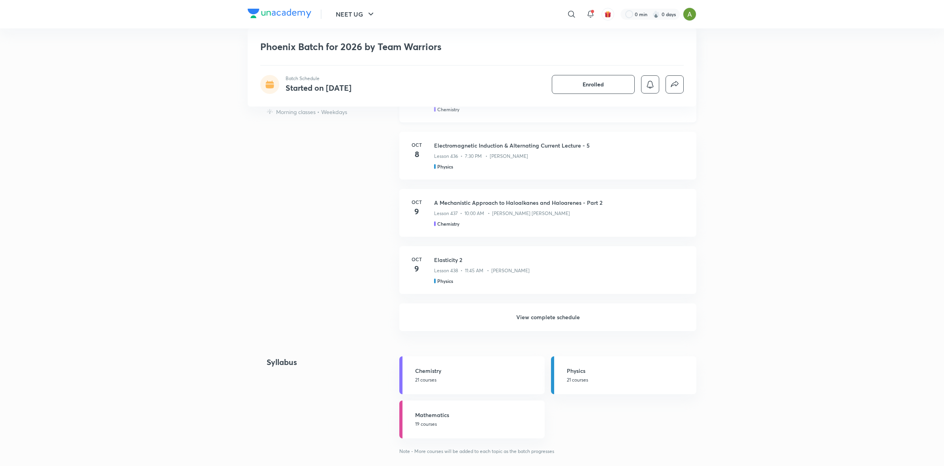
scroll to position [740, 0]
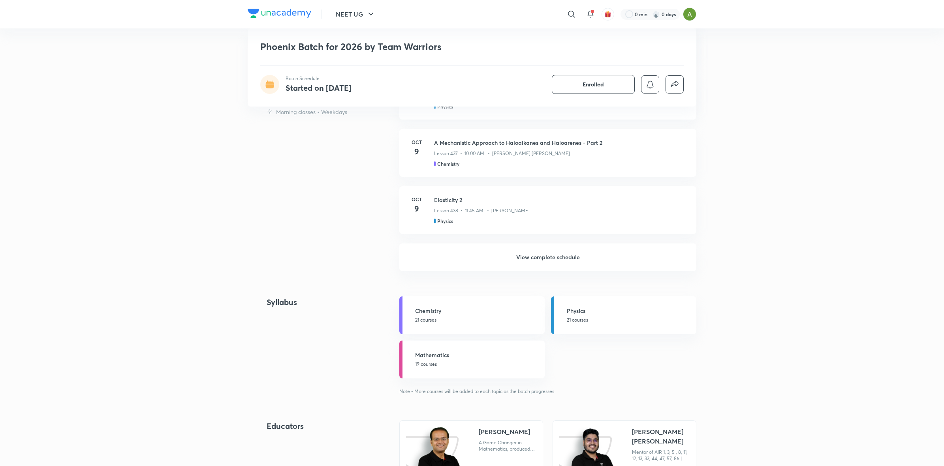
click at [570, 262] on h6 "View complete schedule" at bounding box center [547, 258] width 297 height 28
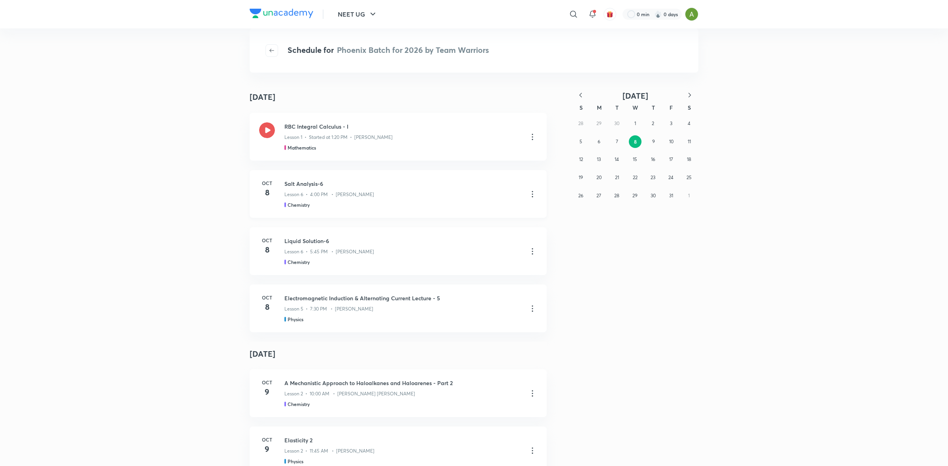
click at [528, 195] on icon at bounding box center [532, 194] width 9 height 9
click at [511, 210] on li "Go to course page" at bounding box center [488, 213] width 90 height 15
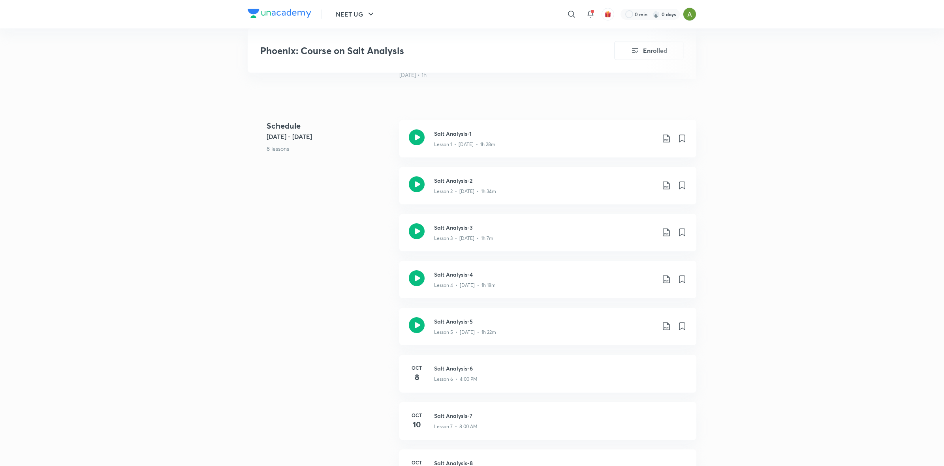
scroll to position [282, 0]
